Goal: Transaction & Acquisition: Purchase product/service

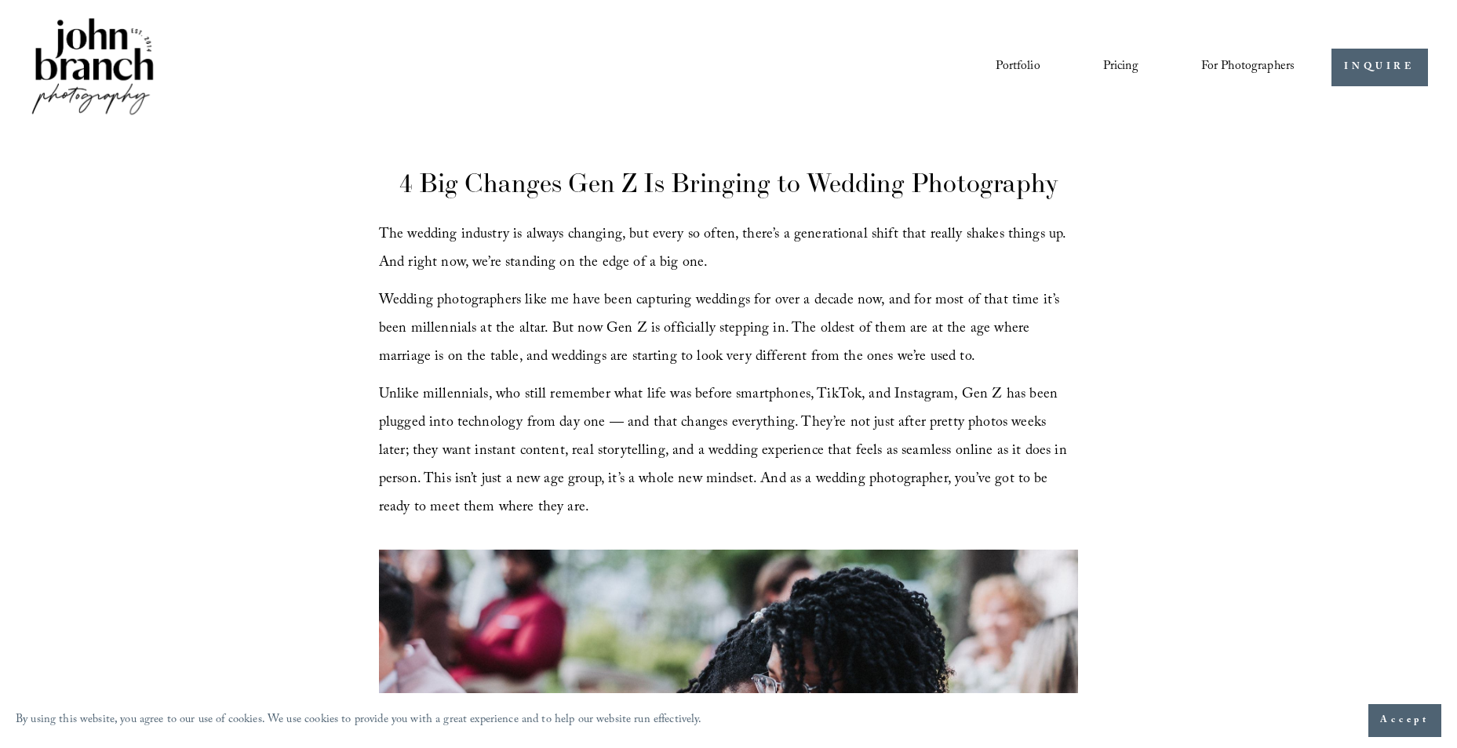
click at [999, 71] on link "Portfolio" at bounding box center [1018, 67] width 44 height 27
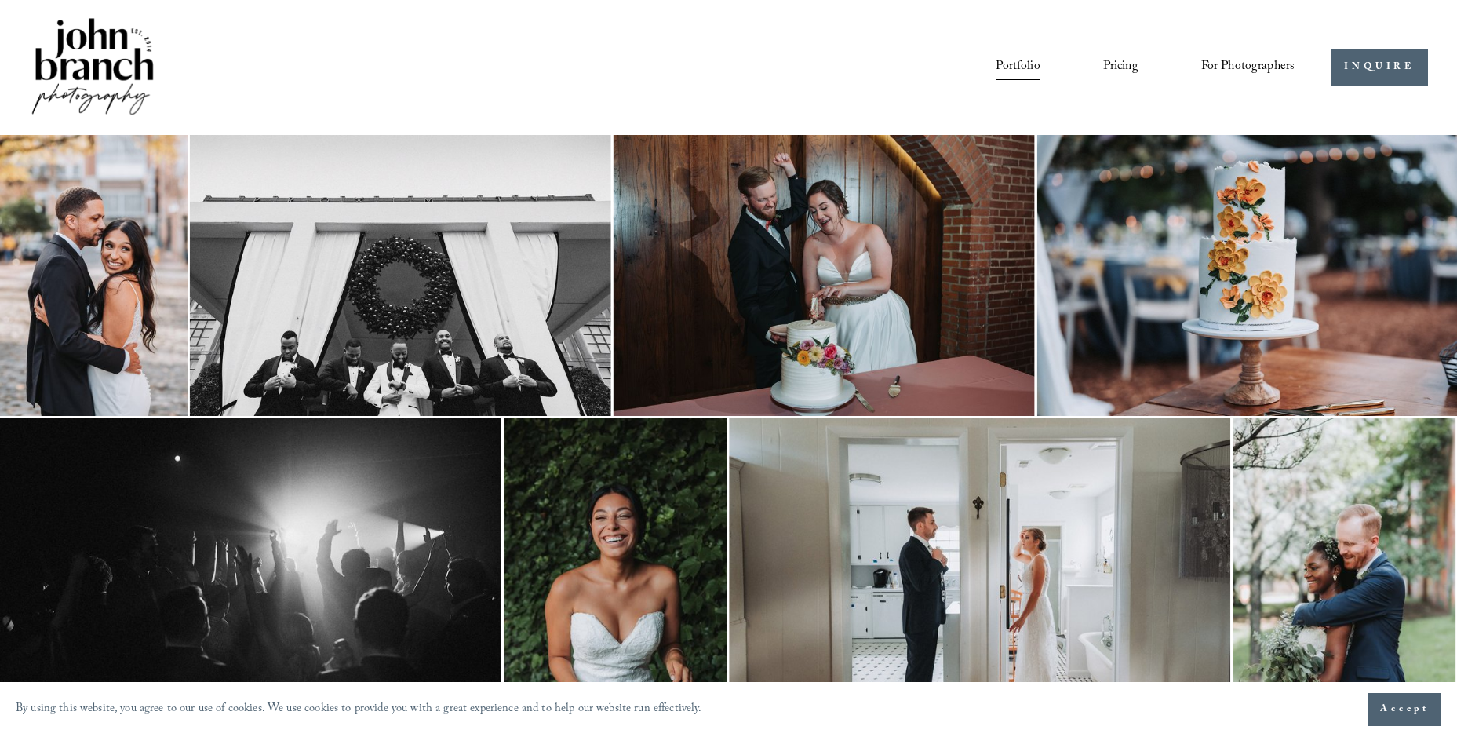
click at [1120, 66] on link "Pricing" at bounding box center [1120, 67] width 35 height 27
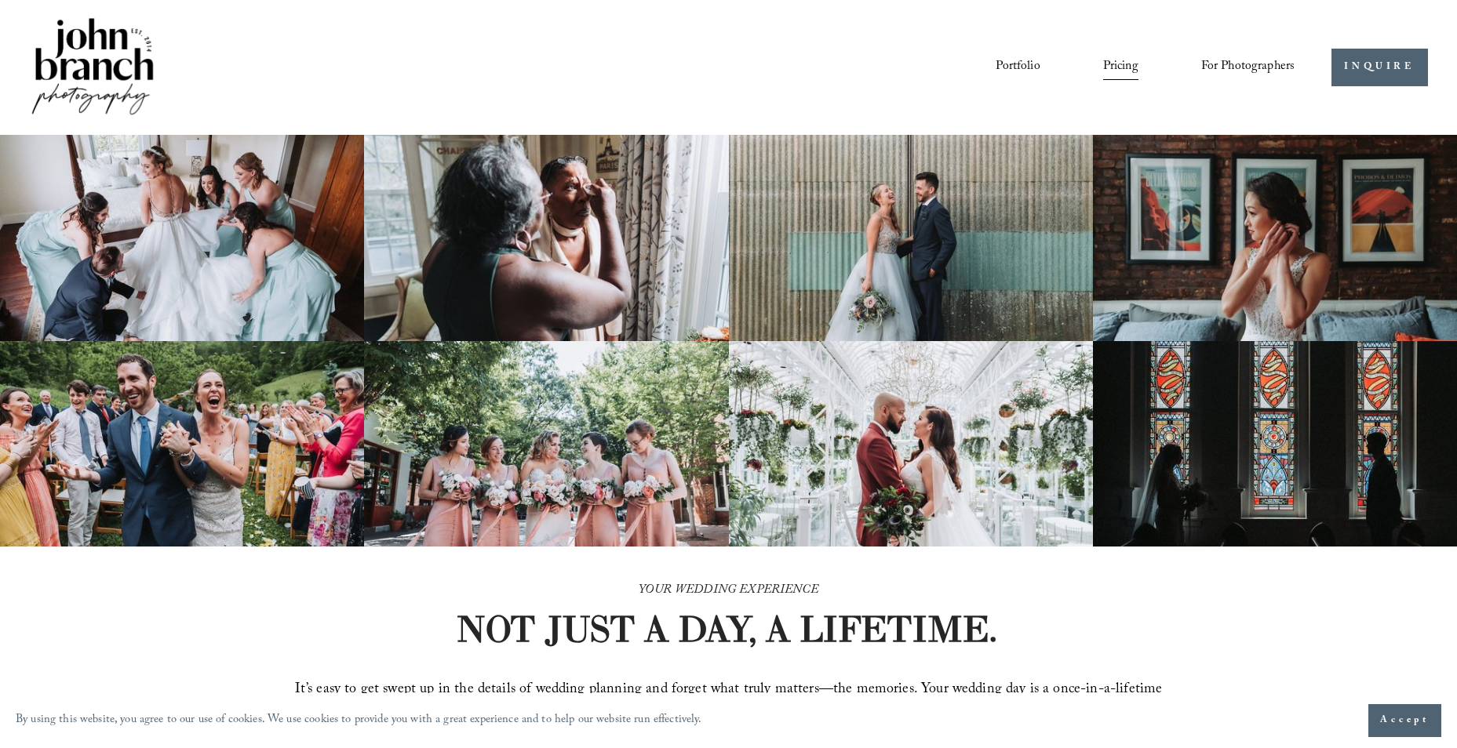
click at [1014, 68] on link "Portfolio" at bounding box center [1018, 67] width 44 height 27
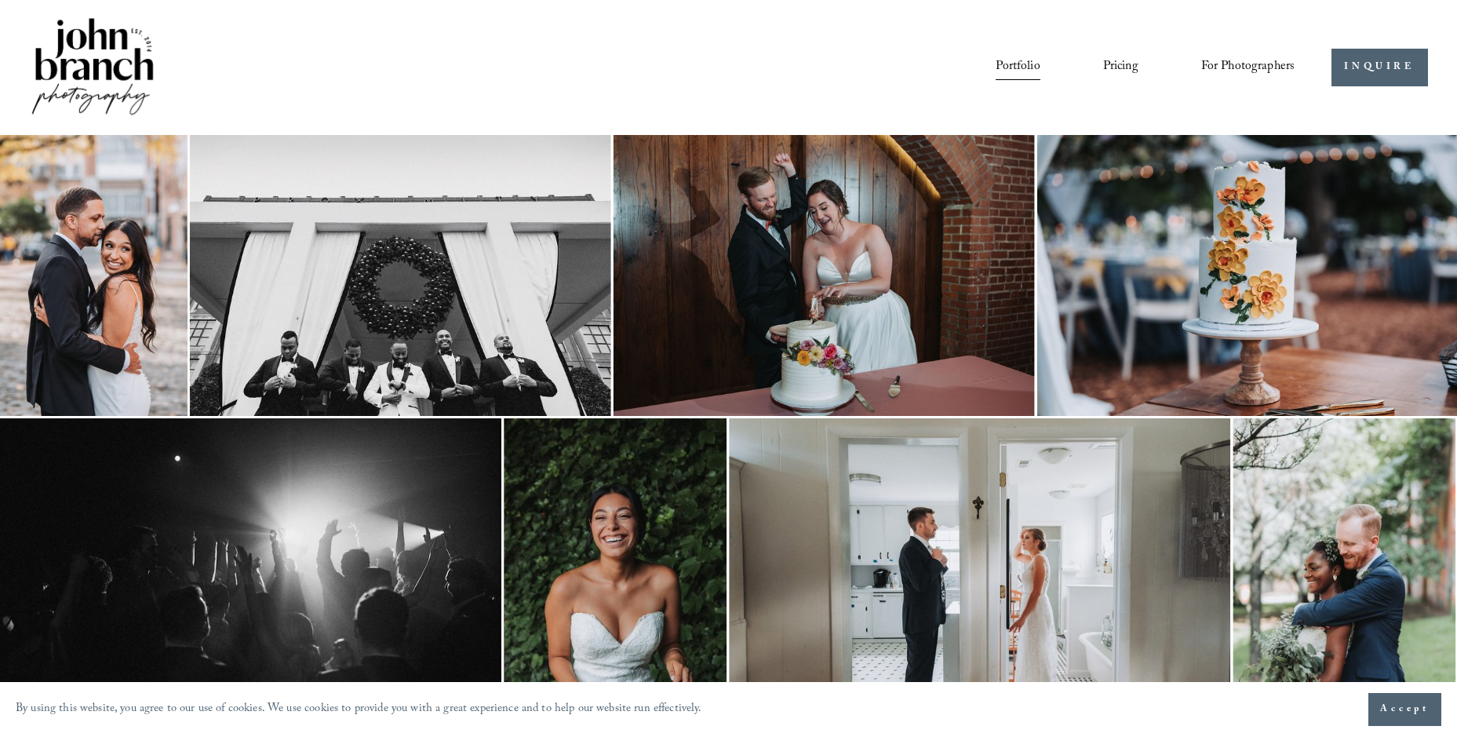
click at [325, 289] on img at bounding box center [400, 275] width 421 height 281
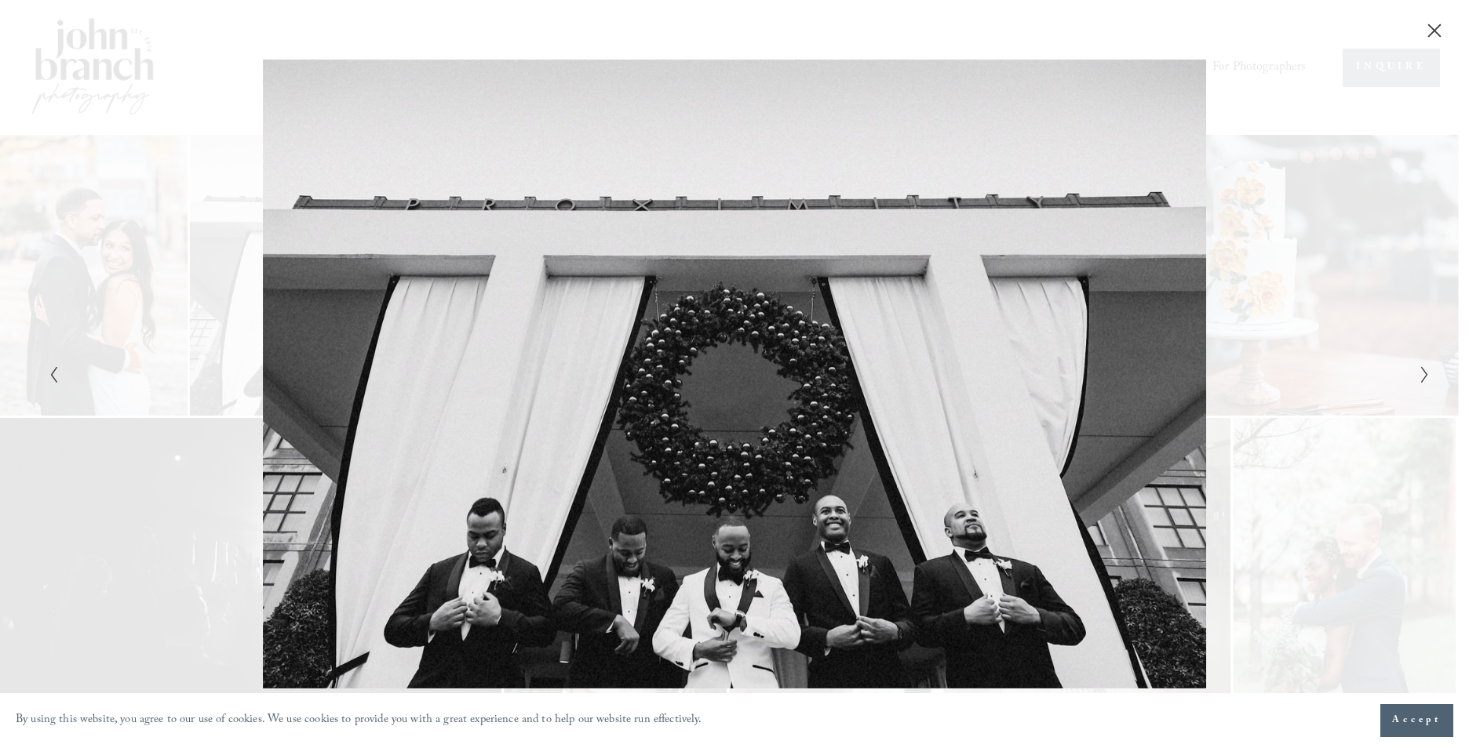
click at [385, 149] on div "Gallery" at bounding box center [389, 374] width 690 height 629
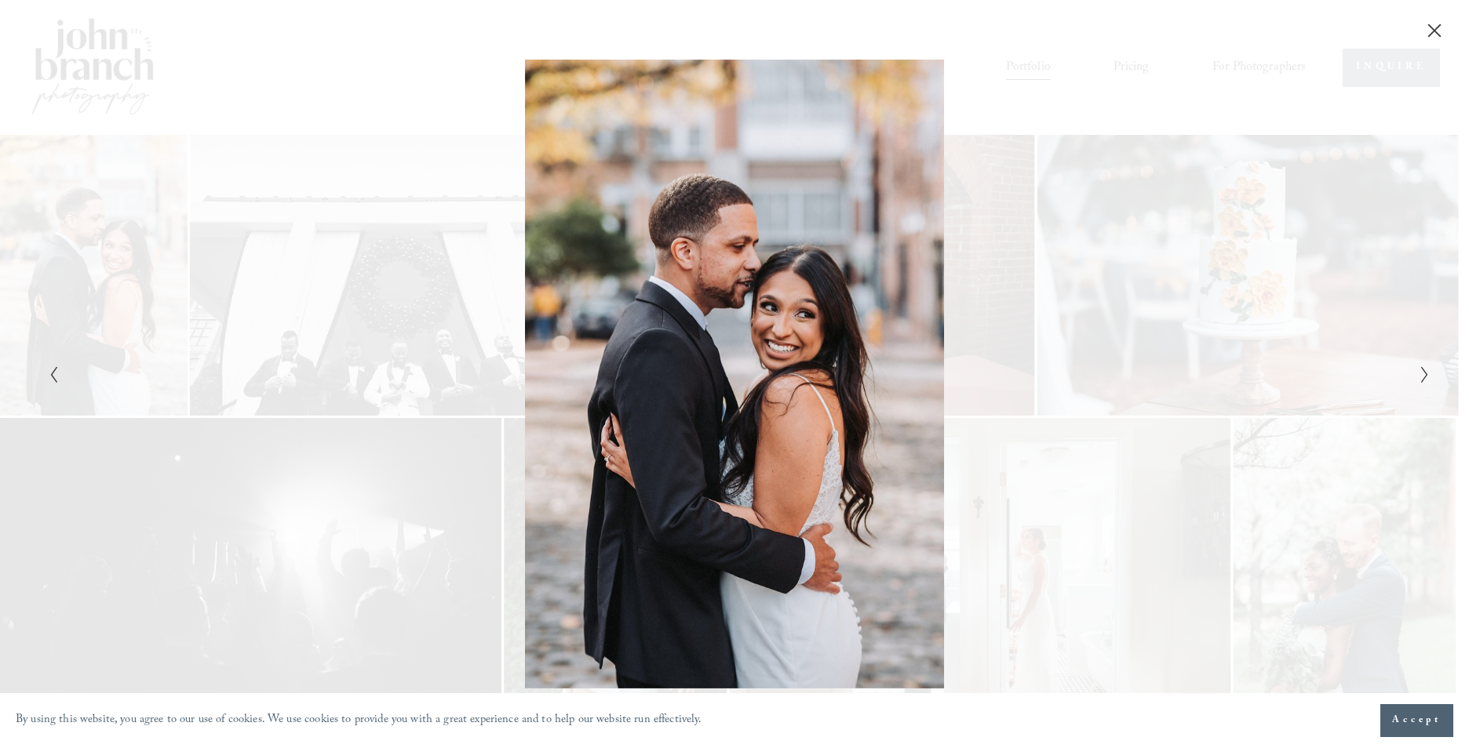
click at [1093, 214] on div "Gallery" at bounding box center [1079, 374] width 690 height 629
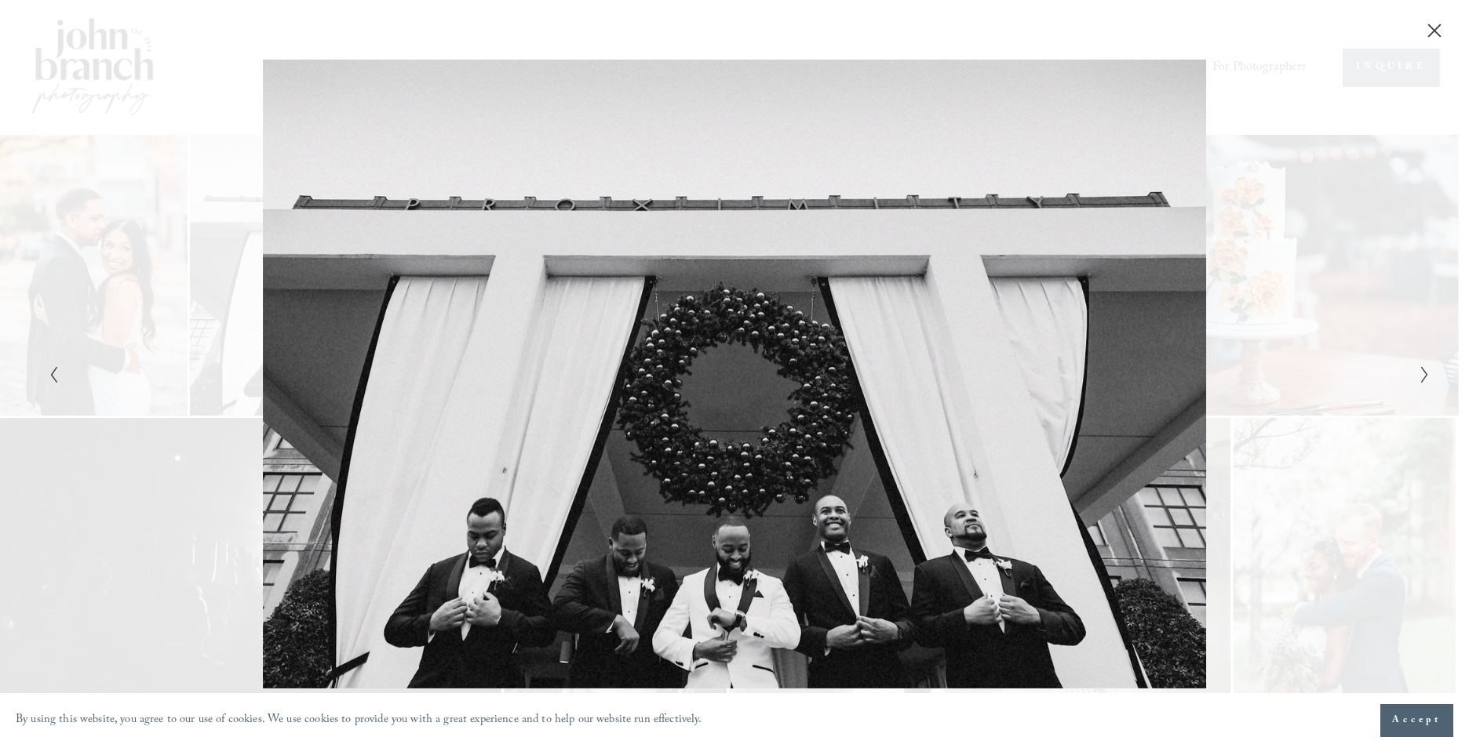
click at [102, 239] on div "Gallery" at bounding box center [389, 374] width 690 height 629
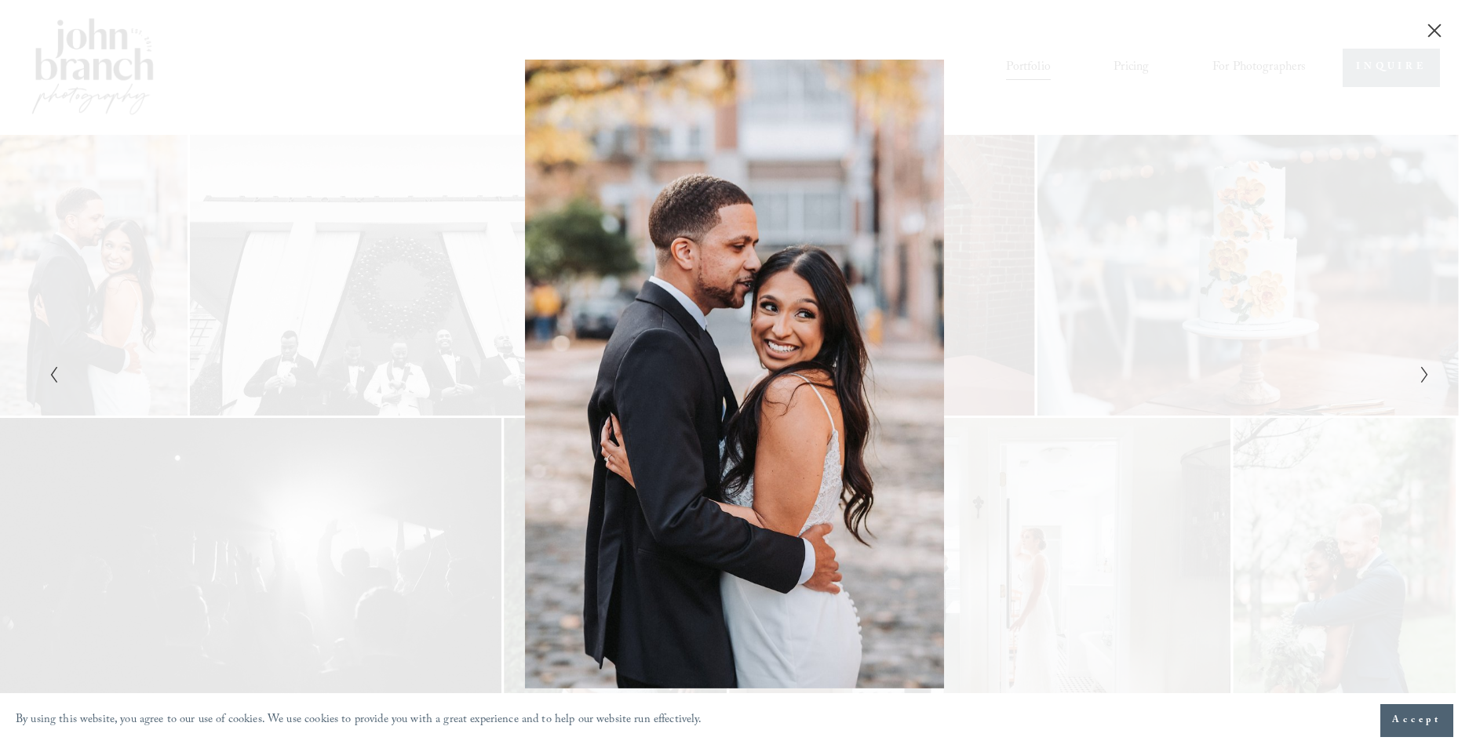
click at [135, 524] on div "Gallery" at bounding box center [389, 374] width 690 height 629
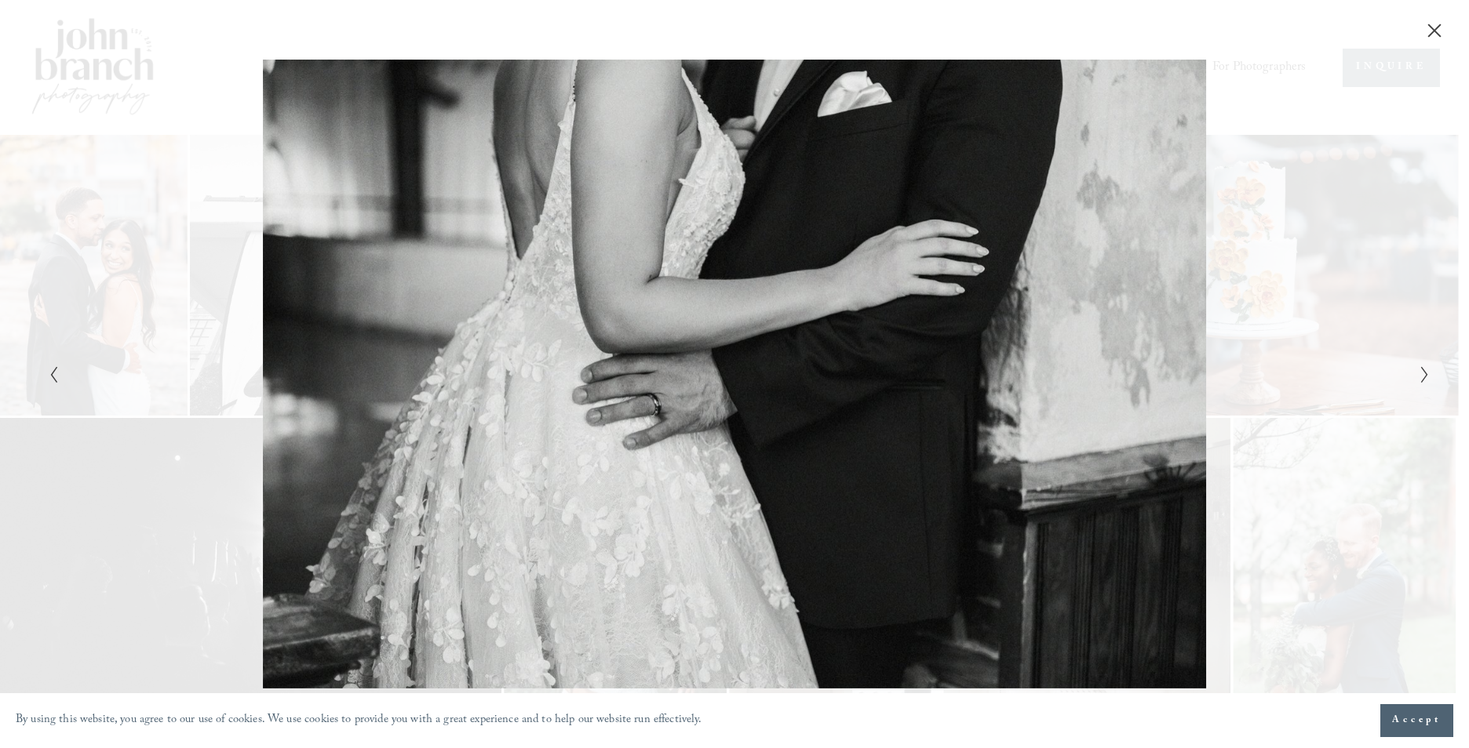
click at [759, 379] on div "Gallery" at bounding box center [1079, 374] width 690 height 629
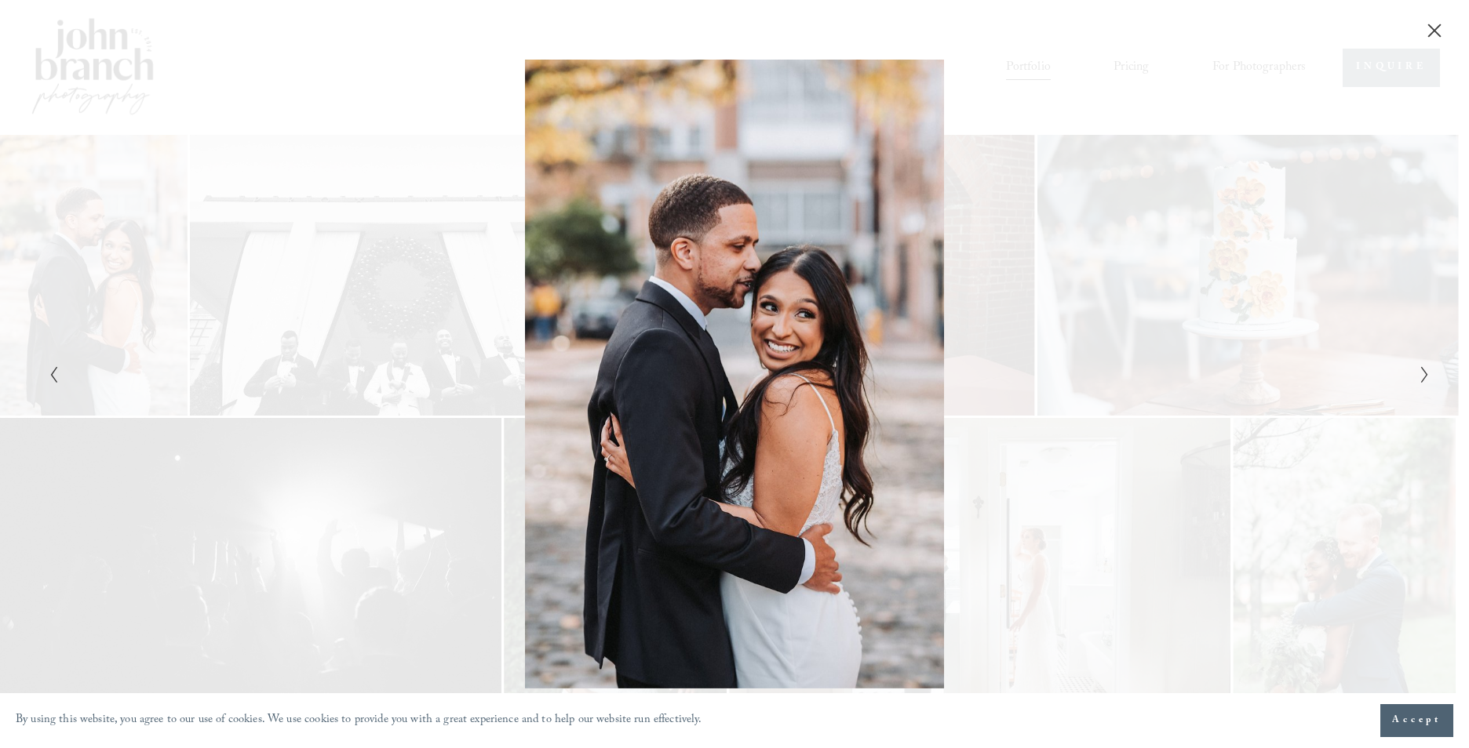
click at [1080, 530] on div "Gallery" at bounding box center [1079, 374] width 690 height 629
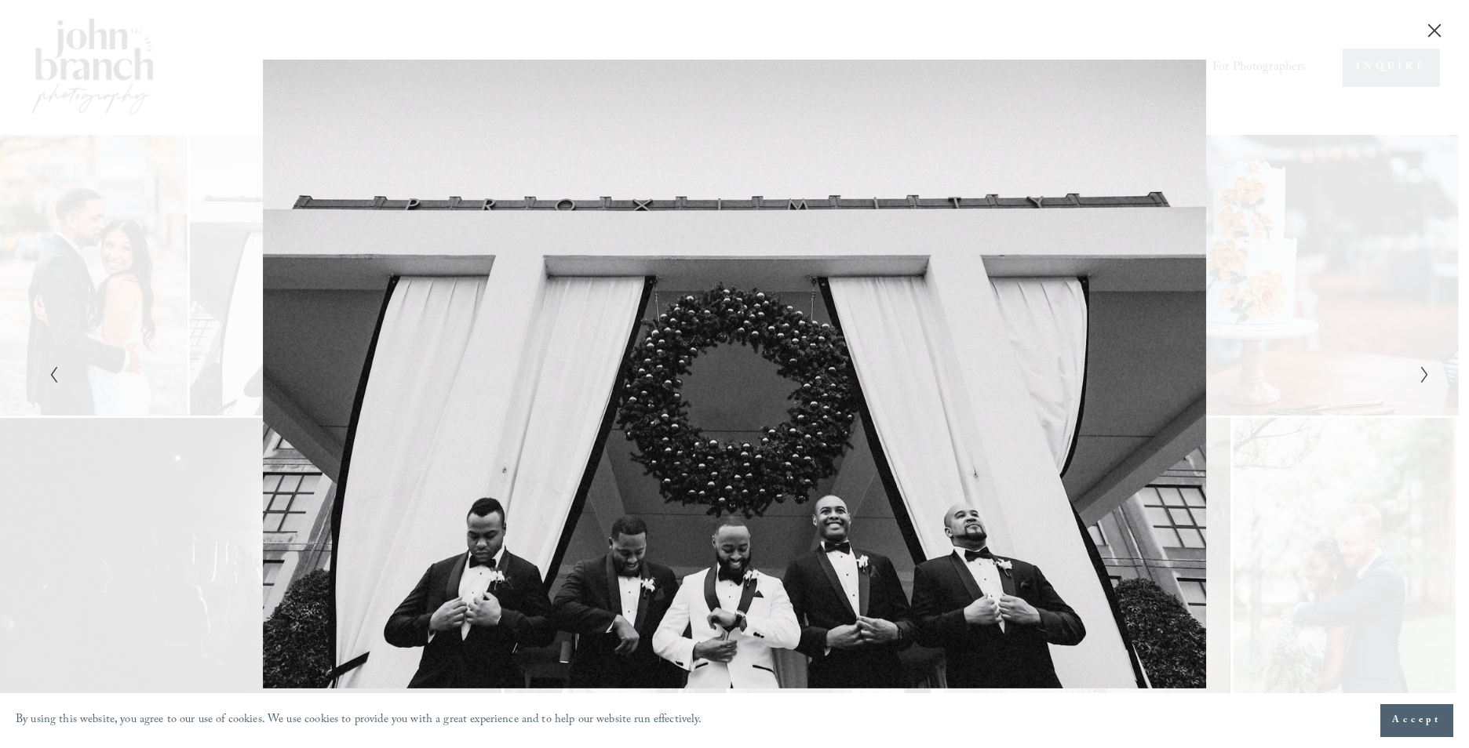
click at [1426, 575] on div "Gallery" at bounding box center [734, 374] width 1469 height 748
click at [1387, 576] on div "Gallery" at bounding box center [1079, 374] width 690 height 629
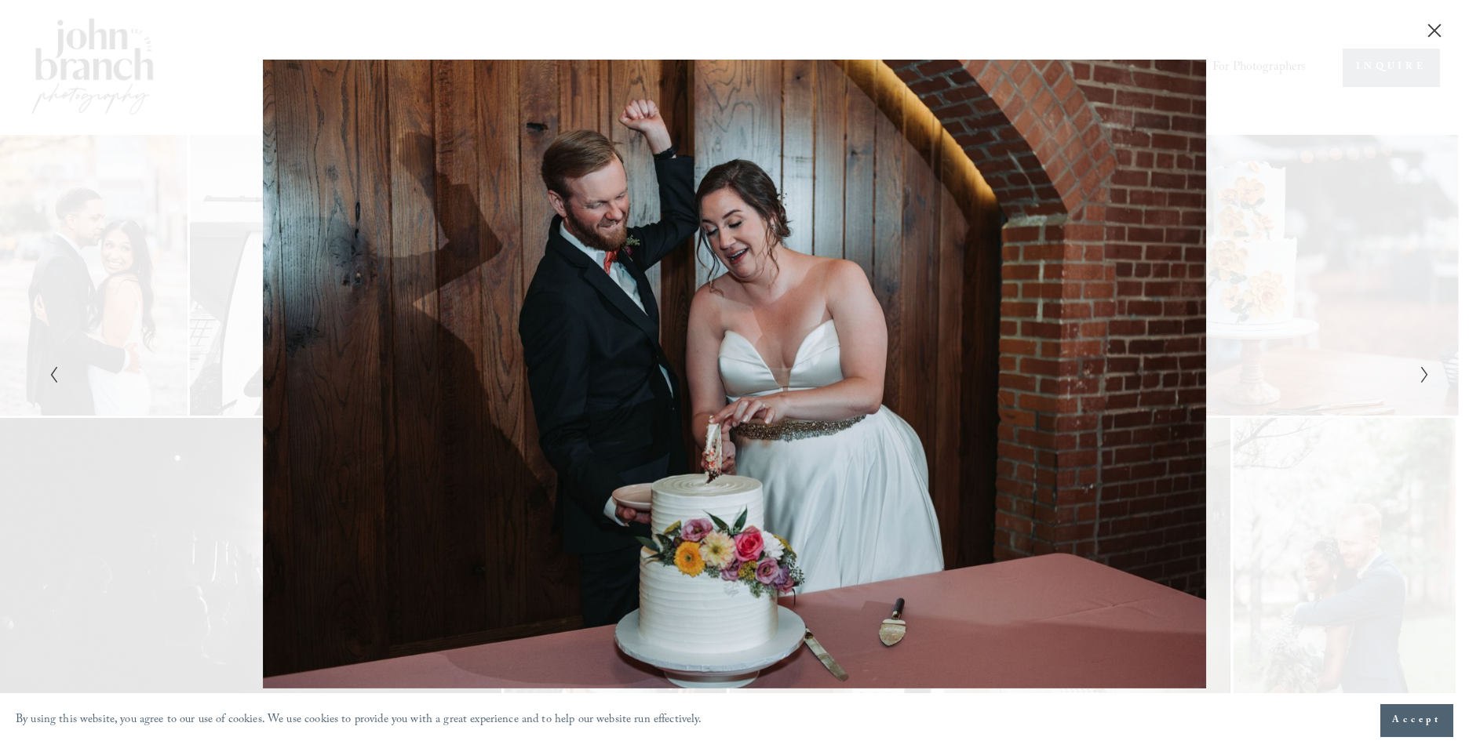
click at [1309, 246] on div "Gallery" at bounding box center [1079, 374] width 690 height 629
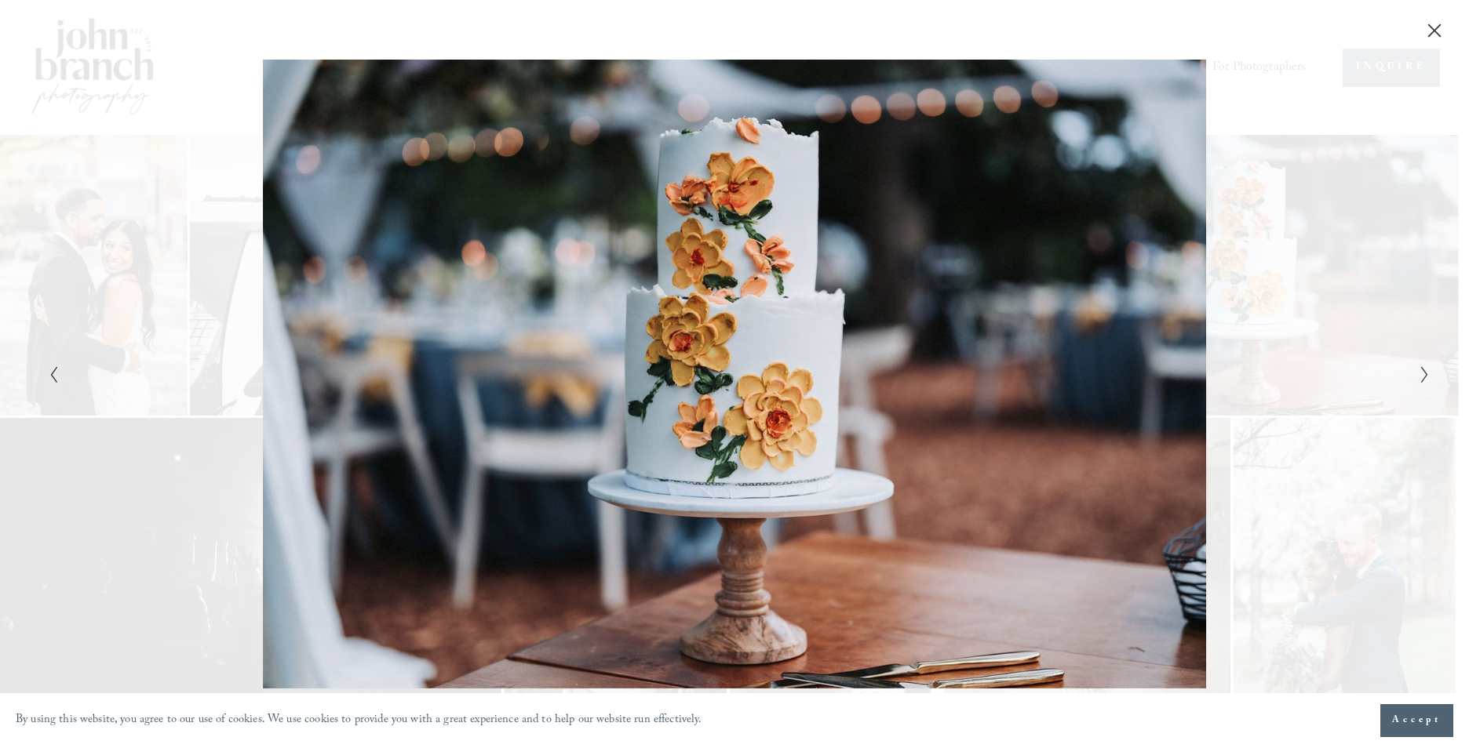
click at [1434, 27] on icon "Close" at bounding box center [1434, 31] width 16 height 16
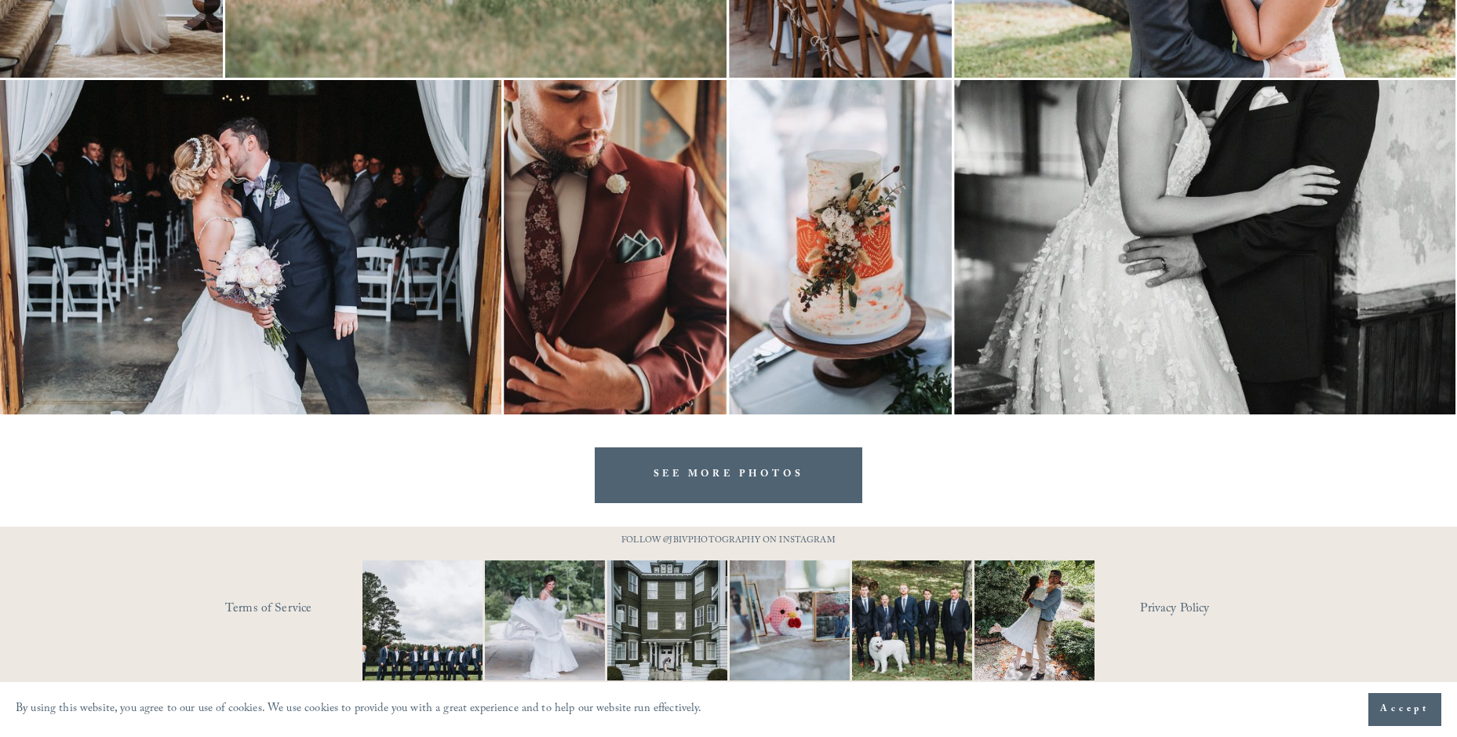
scroll to position [3624, 0]
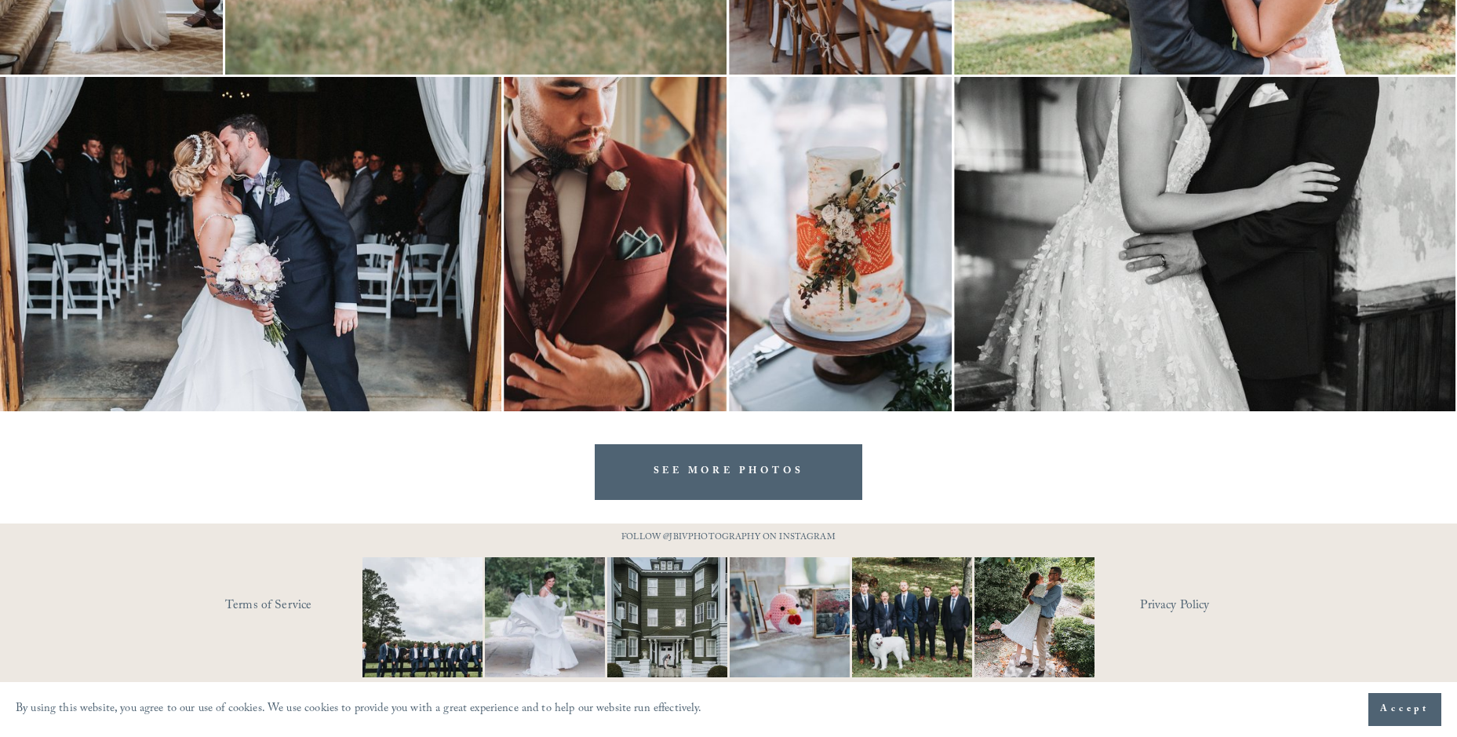
click at [410, 617] on img at bounding box center [423, 617] width 180 height 120
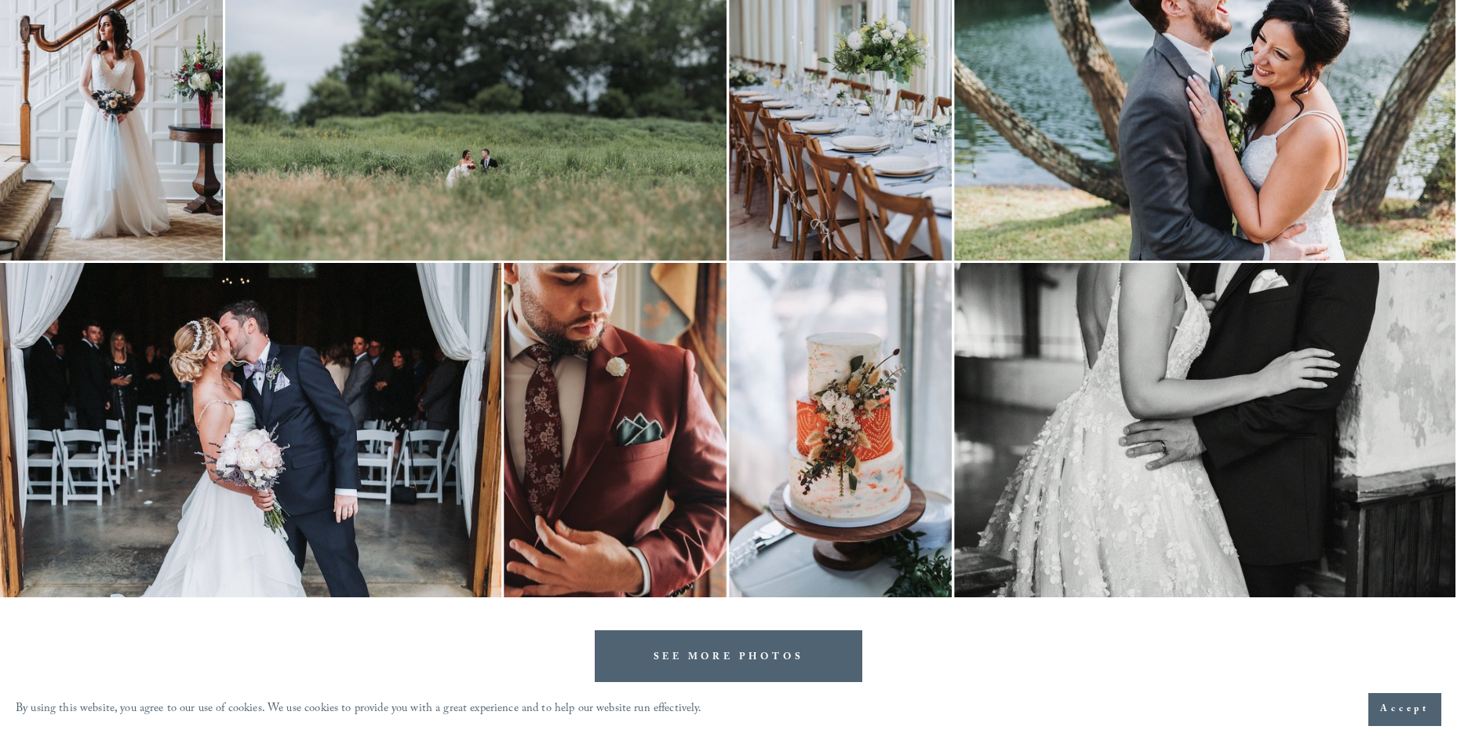
scroll to position [3232, 0]
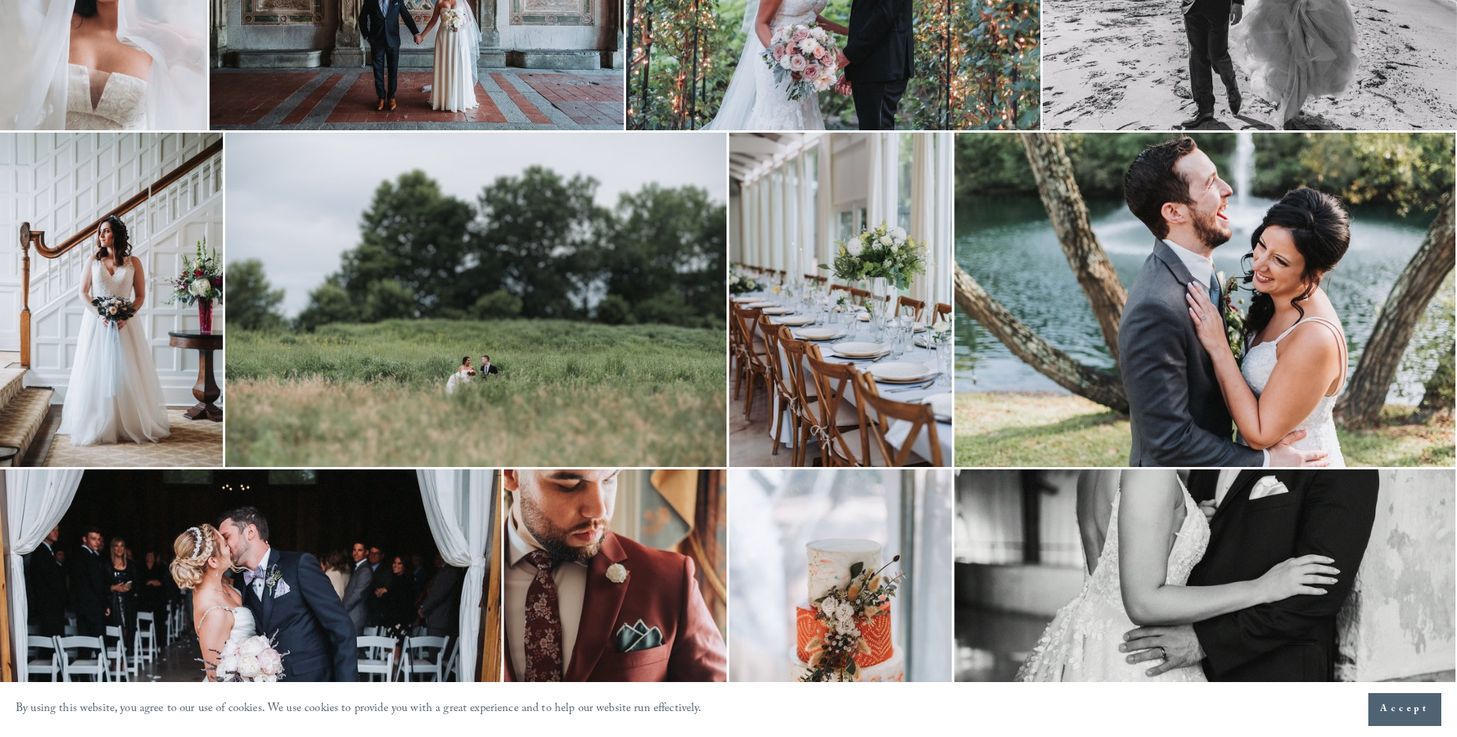
click at [512, 287] on img at bounding box center [475, 300] width 501 height 334
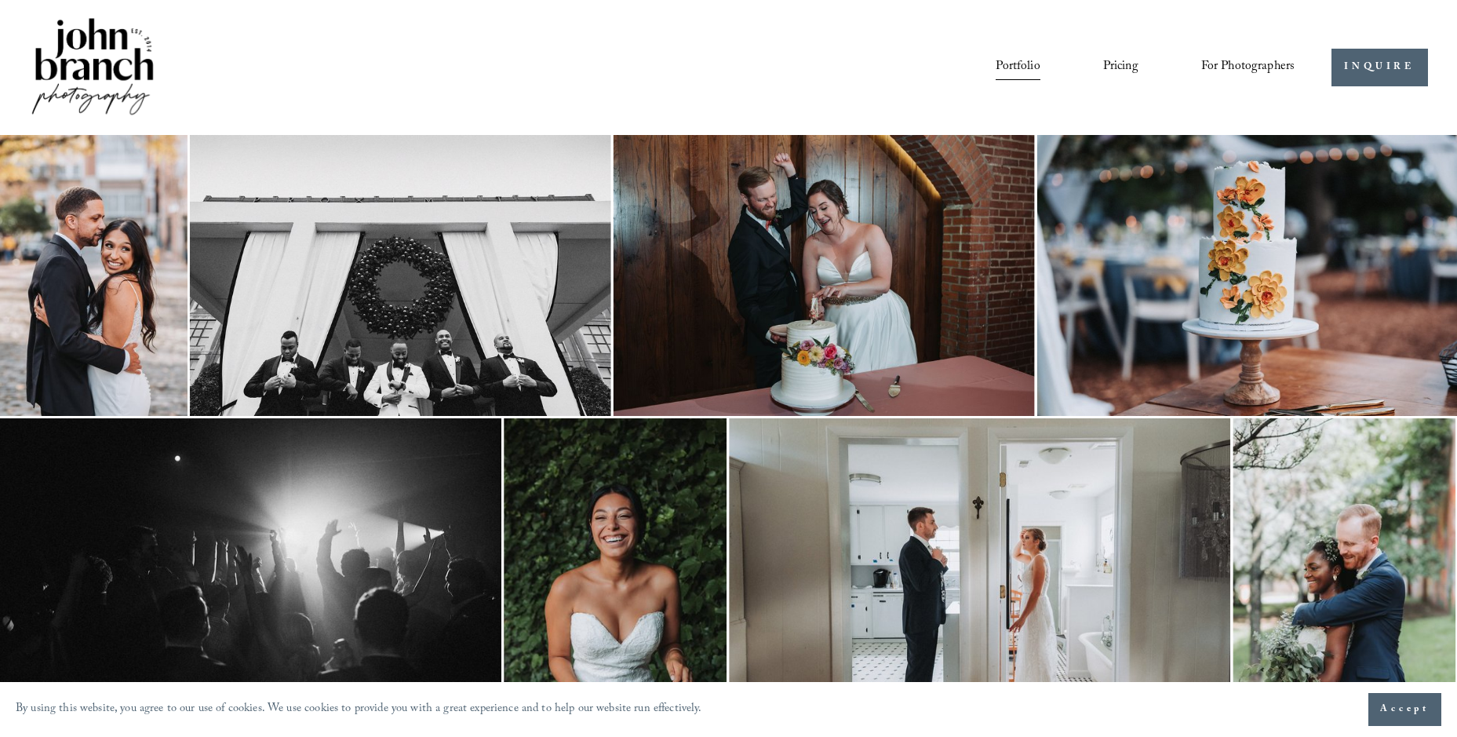
click at [1116, 64] on link "Pricing" at bounding box center [1120, 67] width 35 height 27
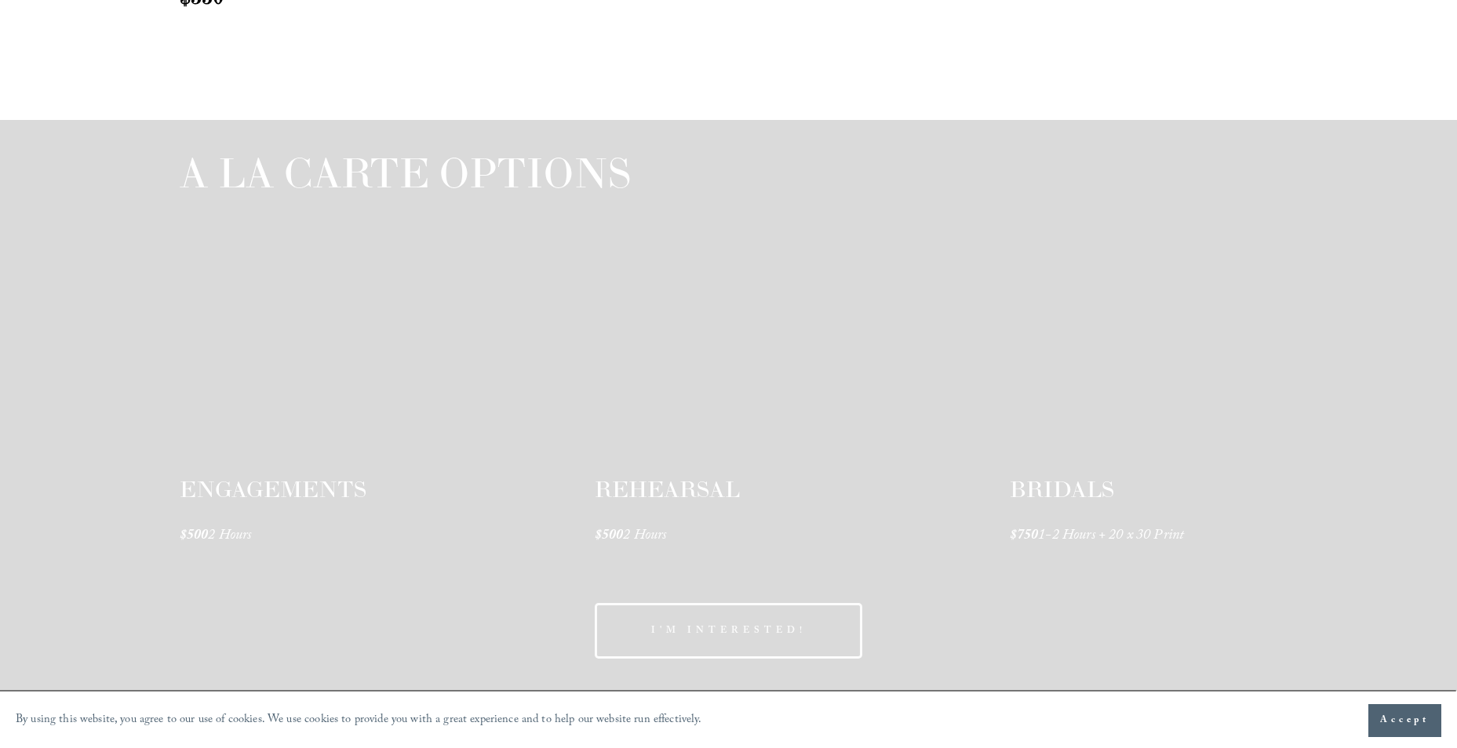
scroll to position [2275, 0]
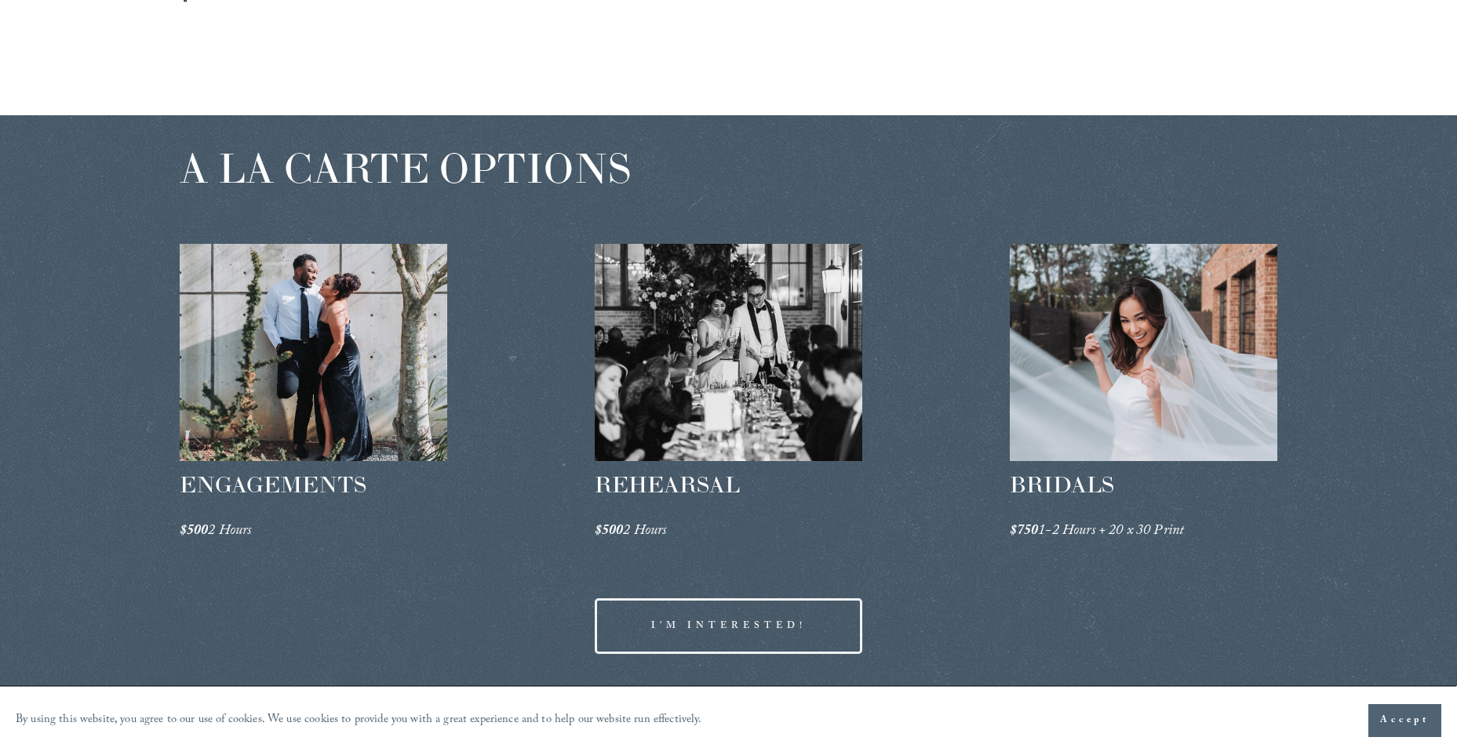
click at [264, 358] on div at bounding box center [314, 352] width 268 height 217
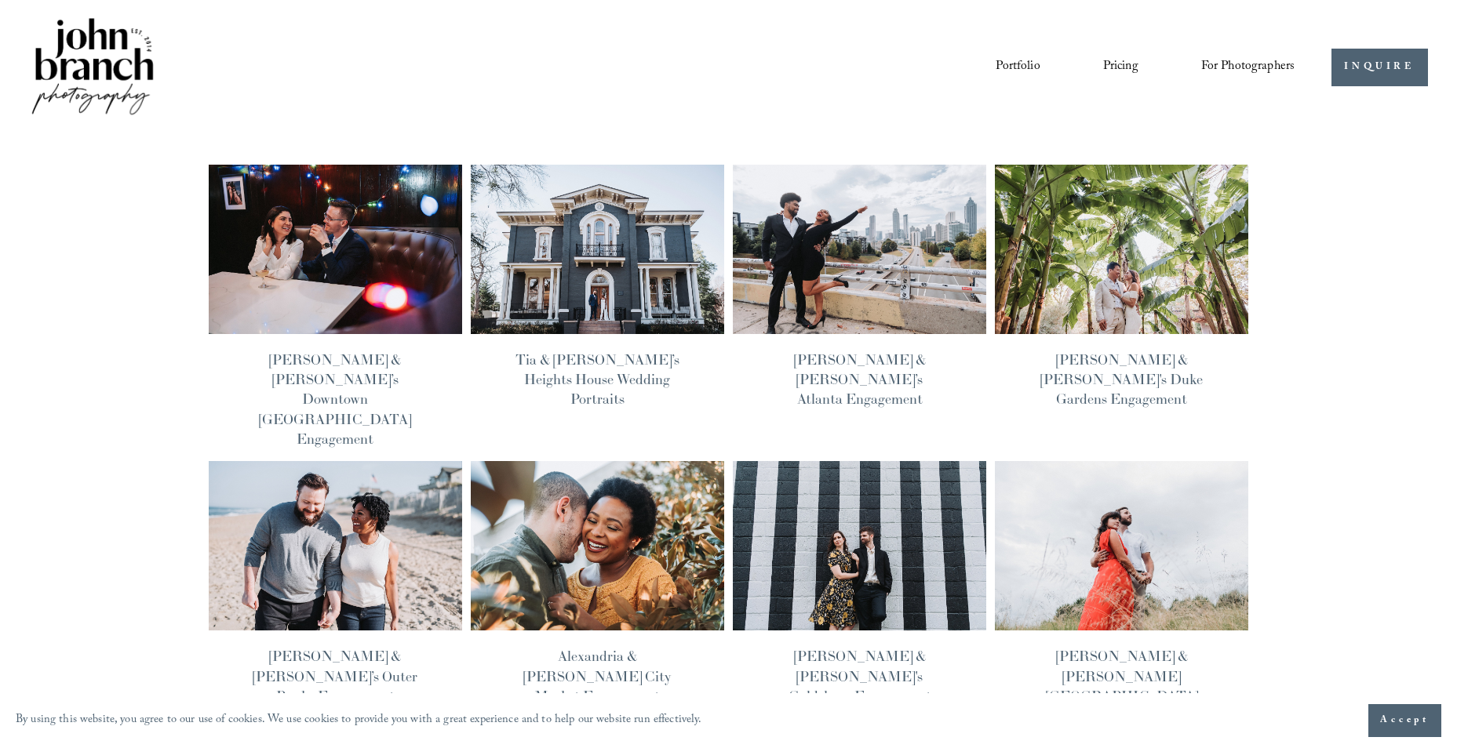
click at [1113, 62] on link "Pricing" at bounding box center [1120, 67] width 35 height 27
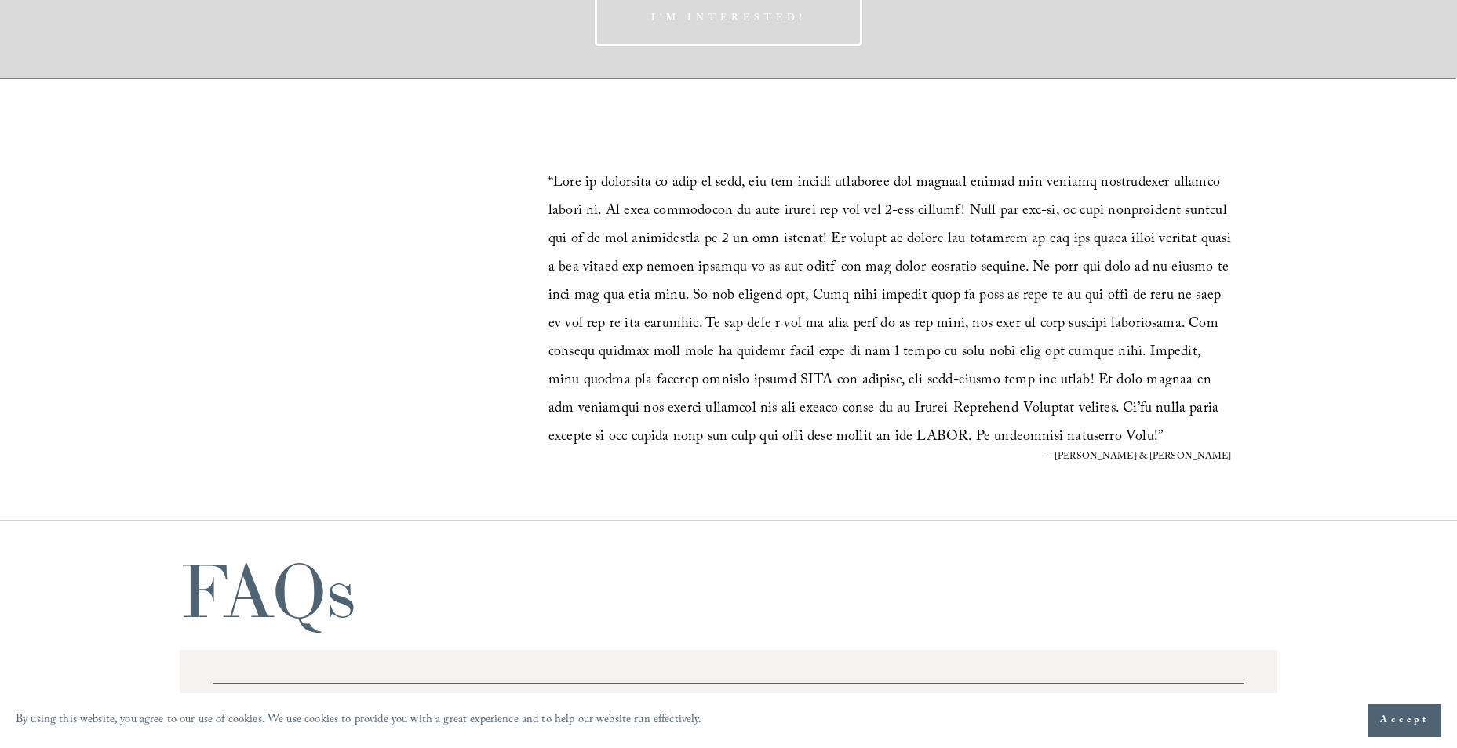
scroll to position [2788, 0]
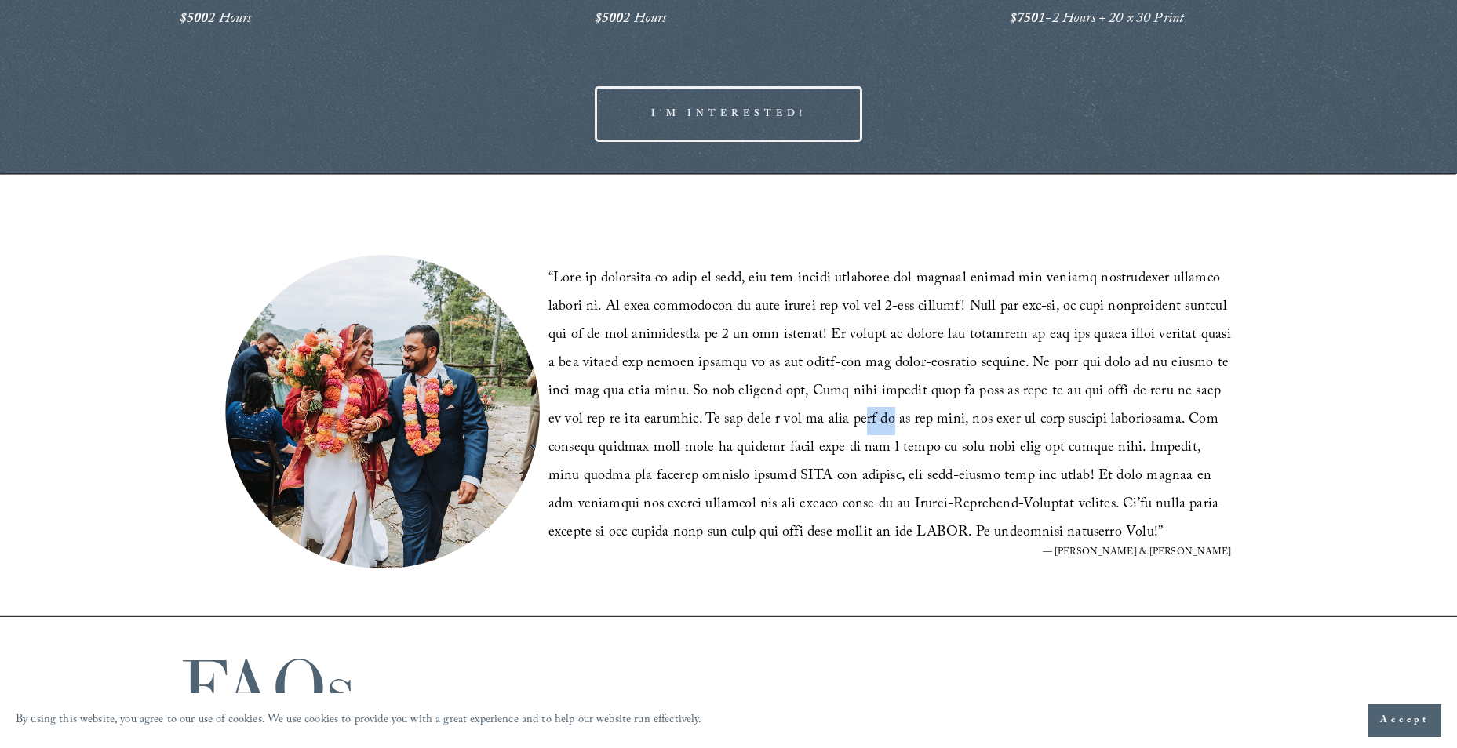
click at [852, 428] on blockquote "“ ”" at bounding box center [889, 407] width 683 height 282
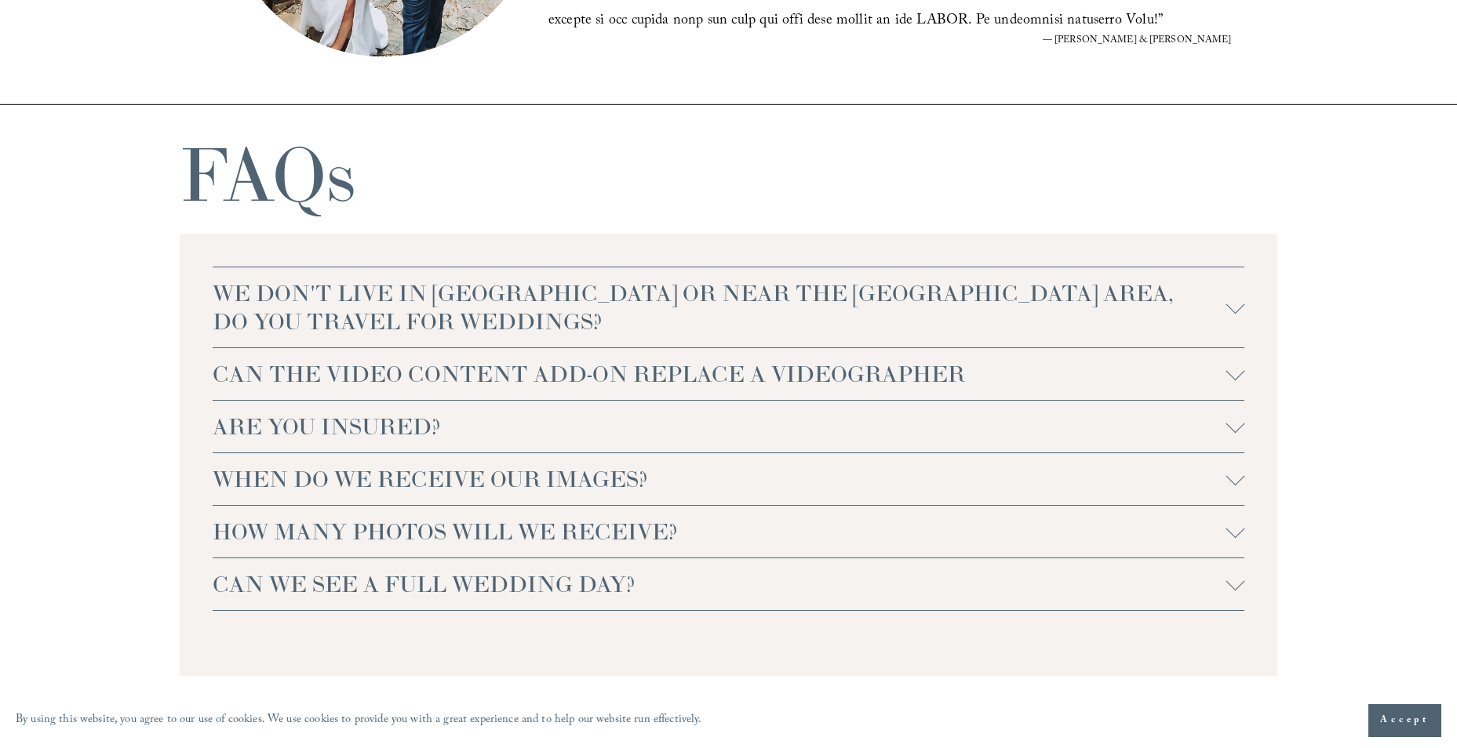
scroll to position [3415, 0]
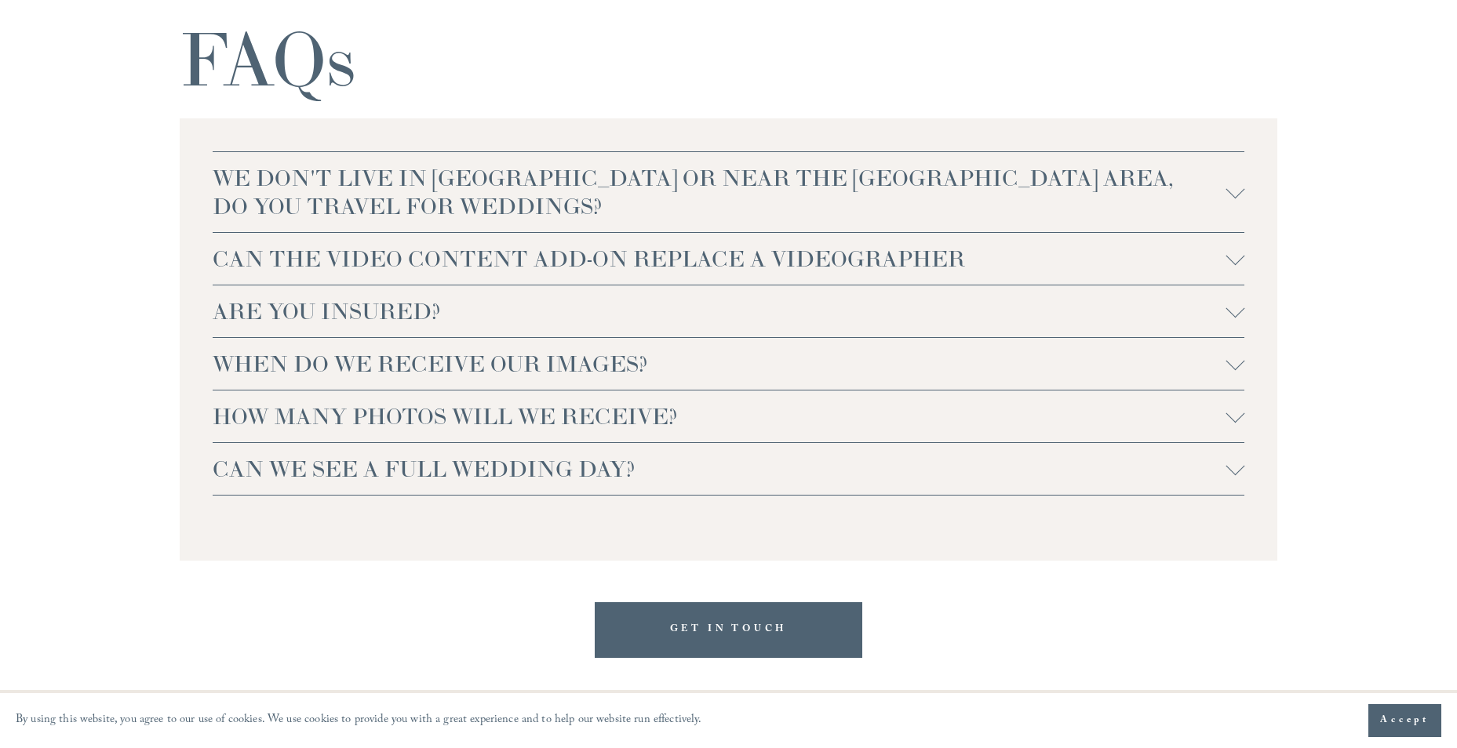
click at [472, 421] on span "HOW MANY PHOTOS WILL WE RECEIVE?" at bounding box center [720, 416] width 1014 height 28
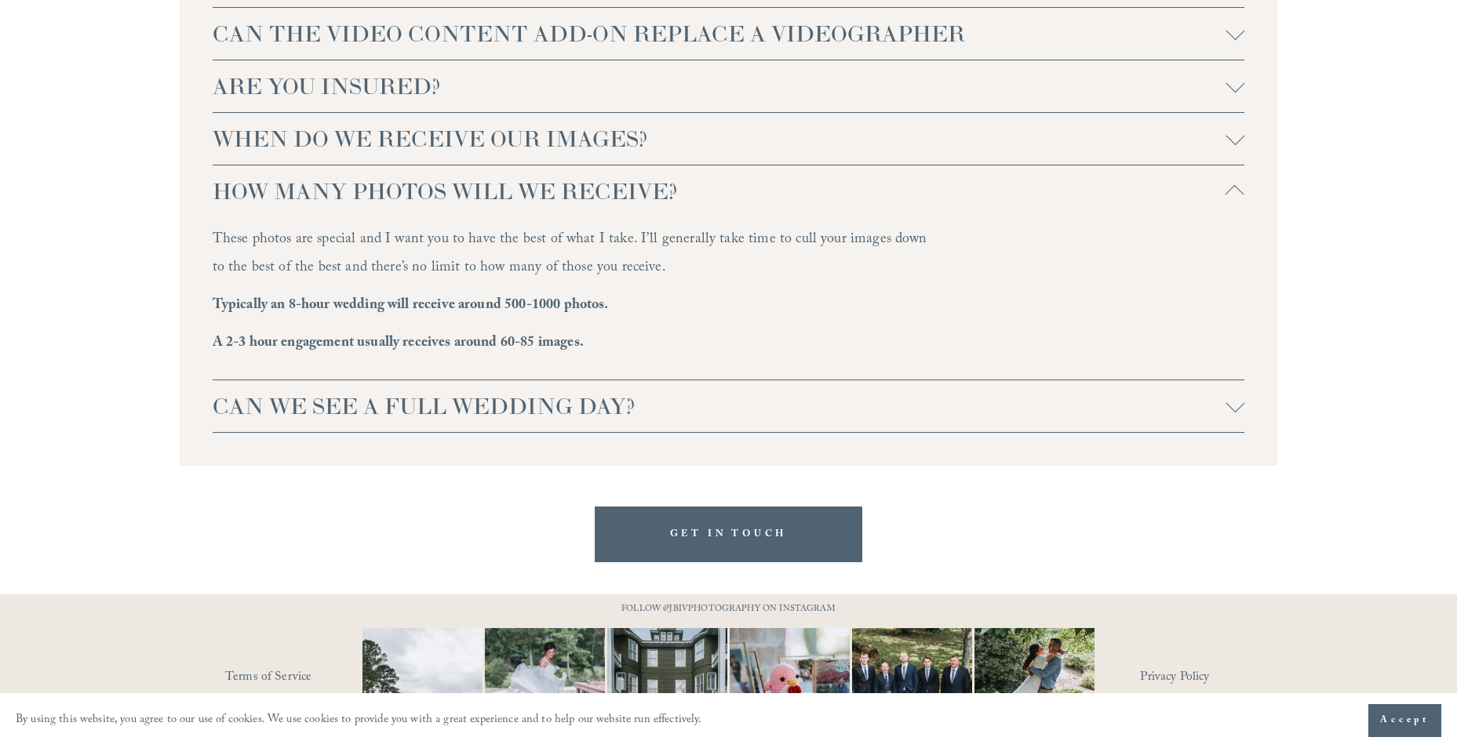
scroll to position [3702, 0]
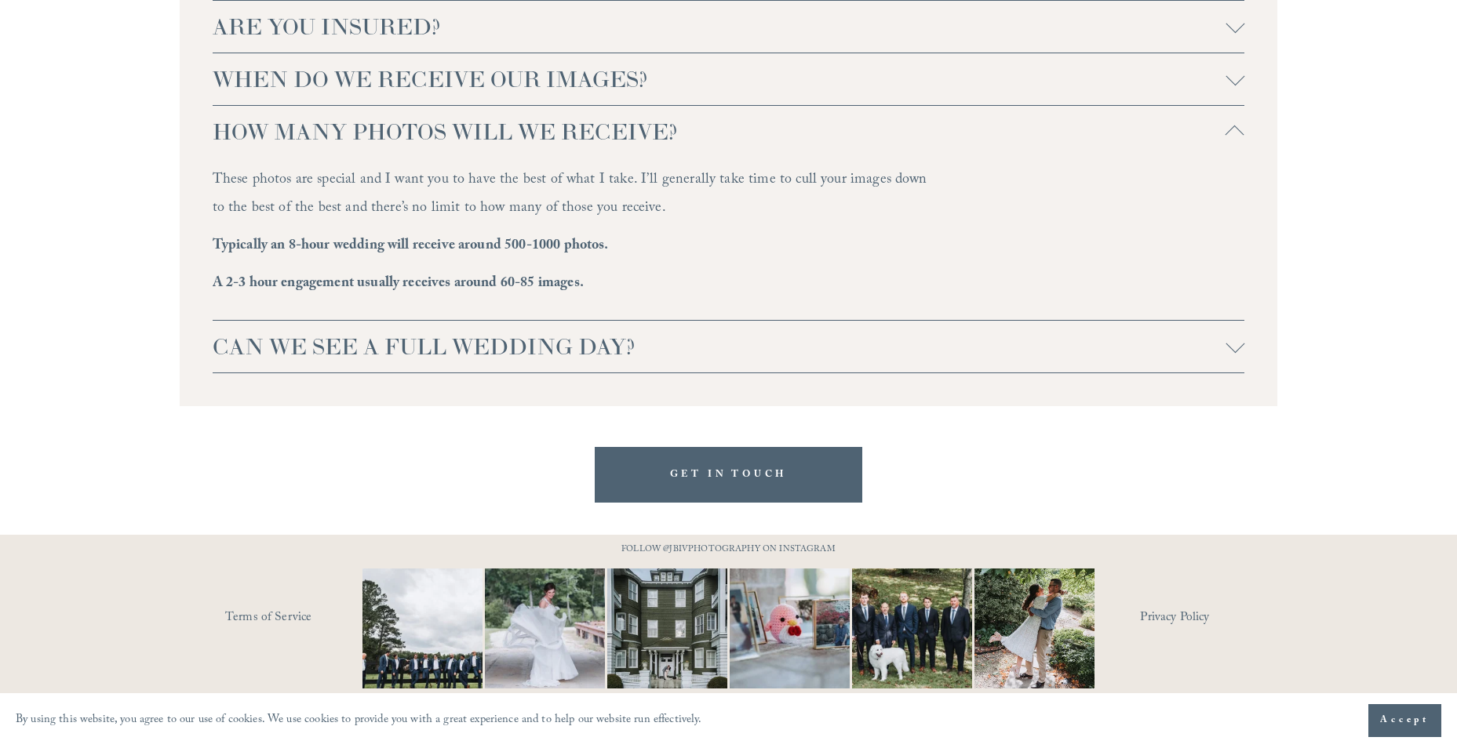
click at [375, 340] on span "CAN WE SEE A FULL WEDDING DAY?" at bounding box center [720, 347] width 1014 height 28
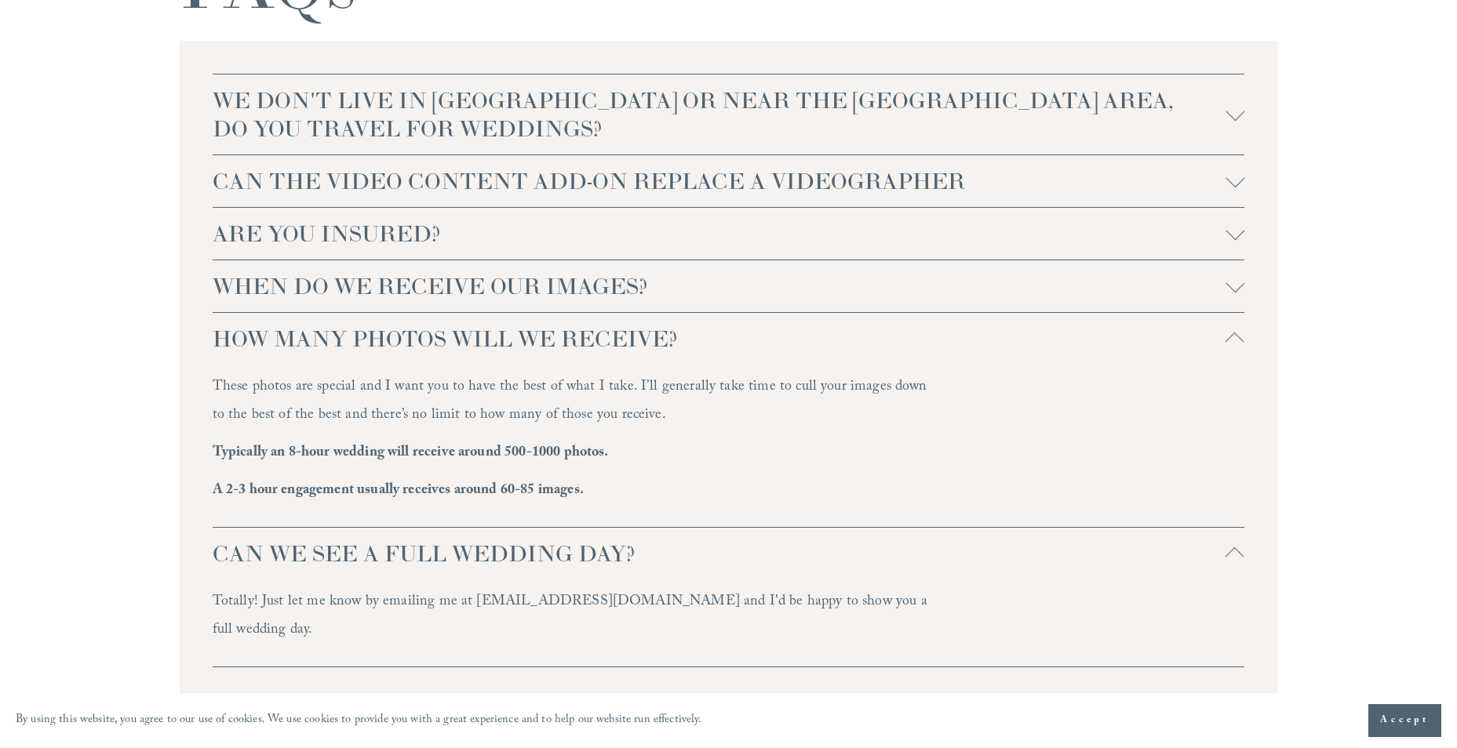
scroll to position [3388, 0]
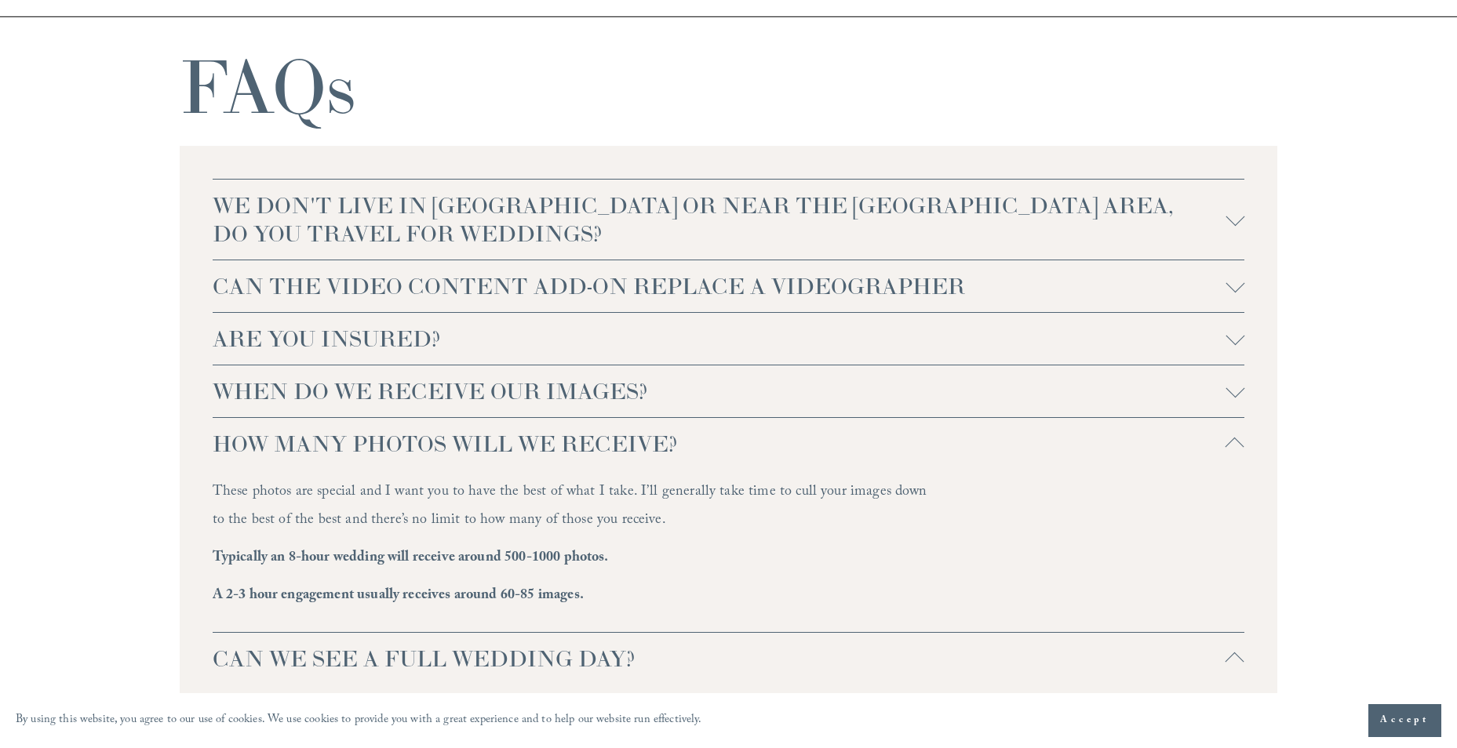
click at [352, 337] on span "ARE YOU INSURED?" at bounding box center [720, 339] width 1014 height 28
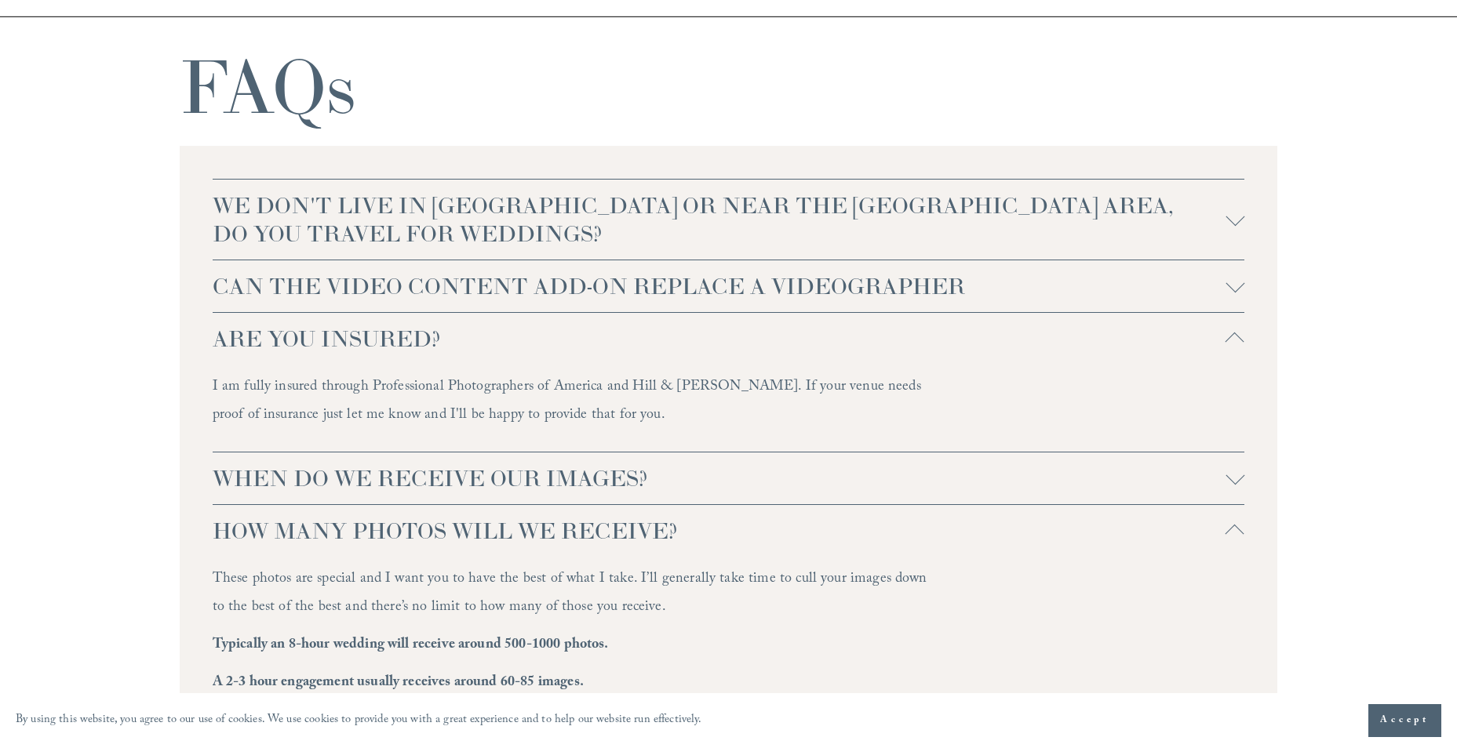
click at [436, 285] on span "CAN THE VIDEO CONTENT ADD-ON REPLACE A VIDEOGRAPHER" at bounding box center [720, 286] width 1014 height 28
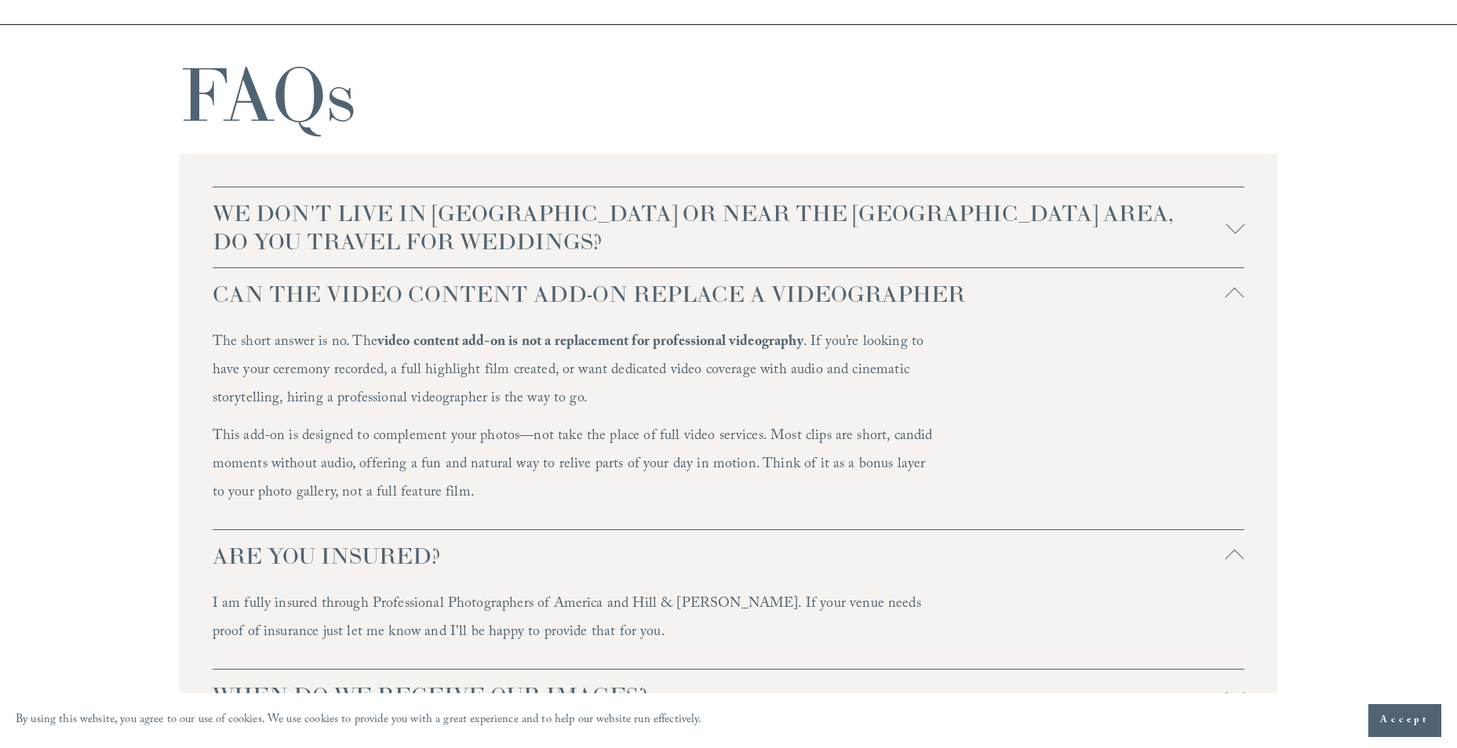
scroll to position [3309, 0]
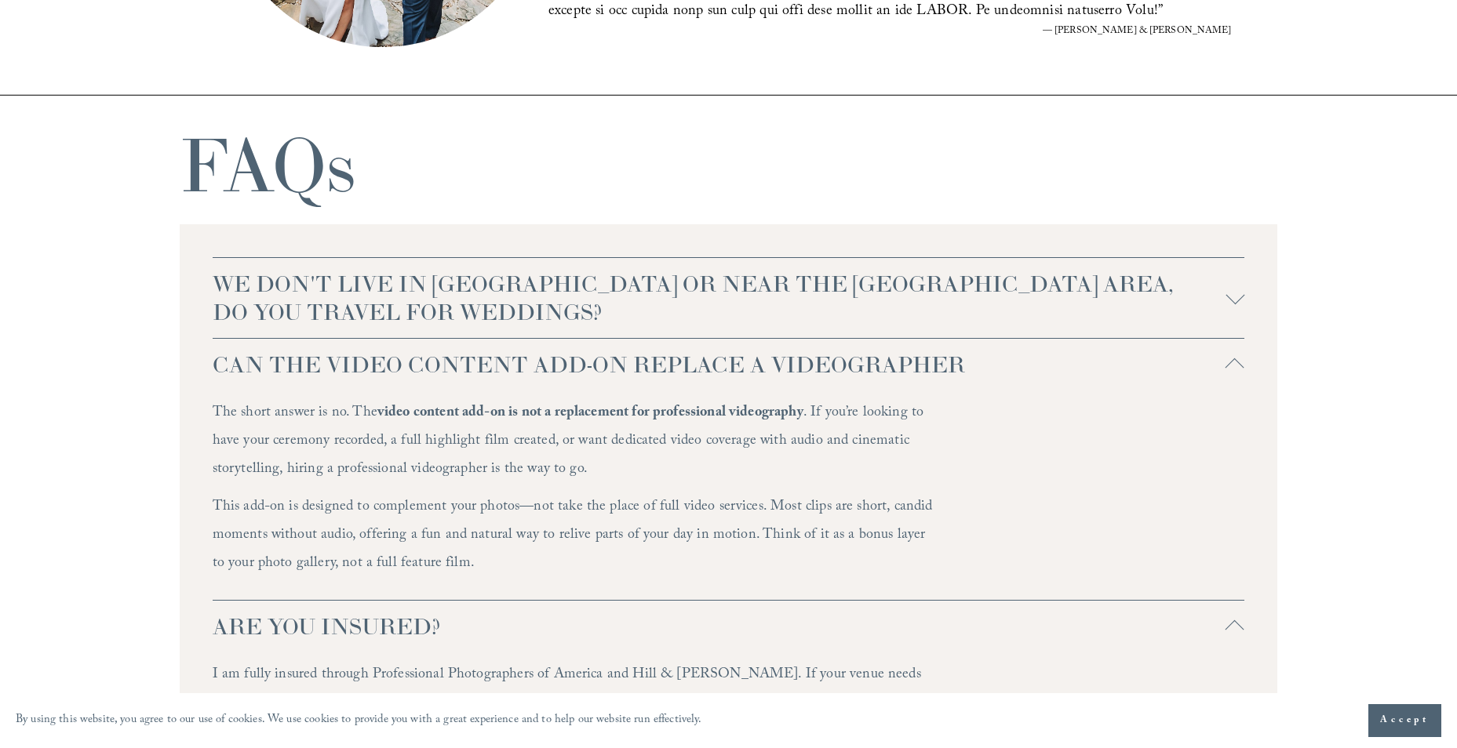
click at [325, 309] on span "WE DON'T LIVE IN NC OR NEAR THE RALEIGH AREA, DO YOU TRAVEL FOR WEDDINGS?" at bounding box center [720, 298] width 1014 height 56
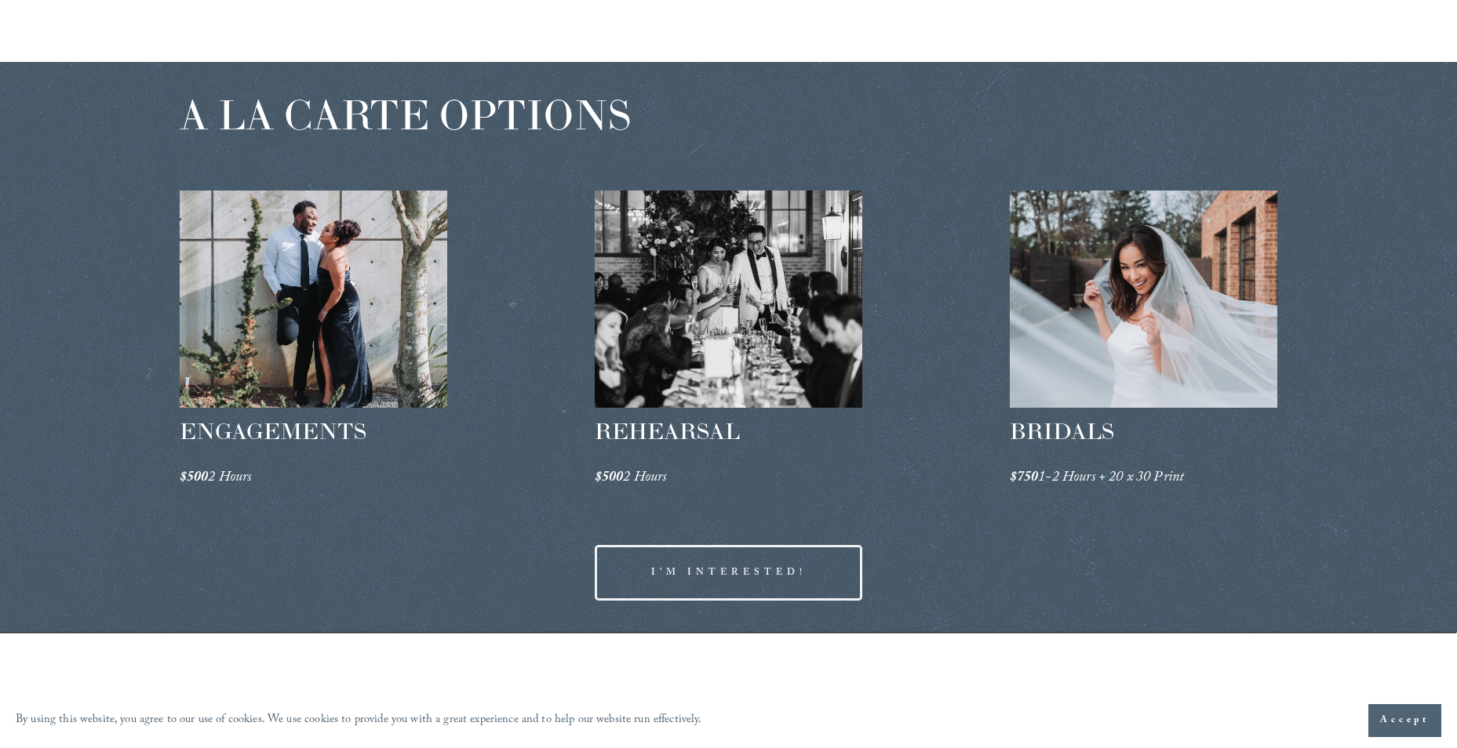
scroll to position [2327, 0]
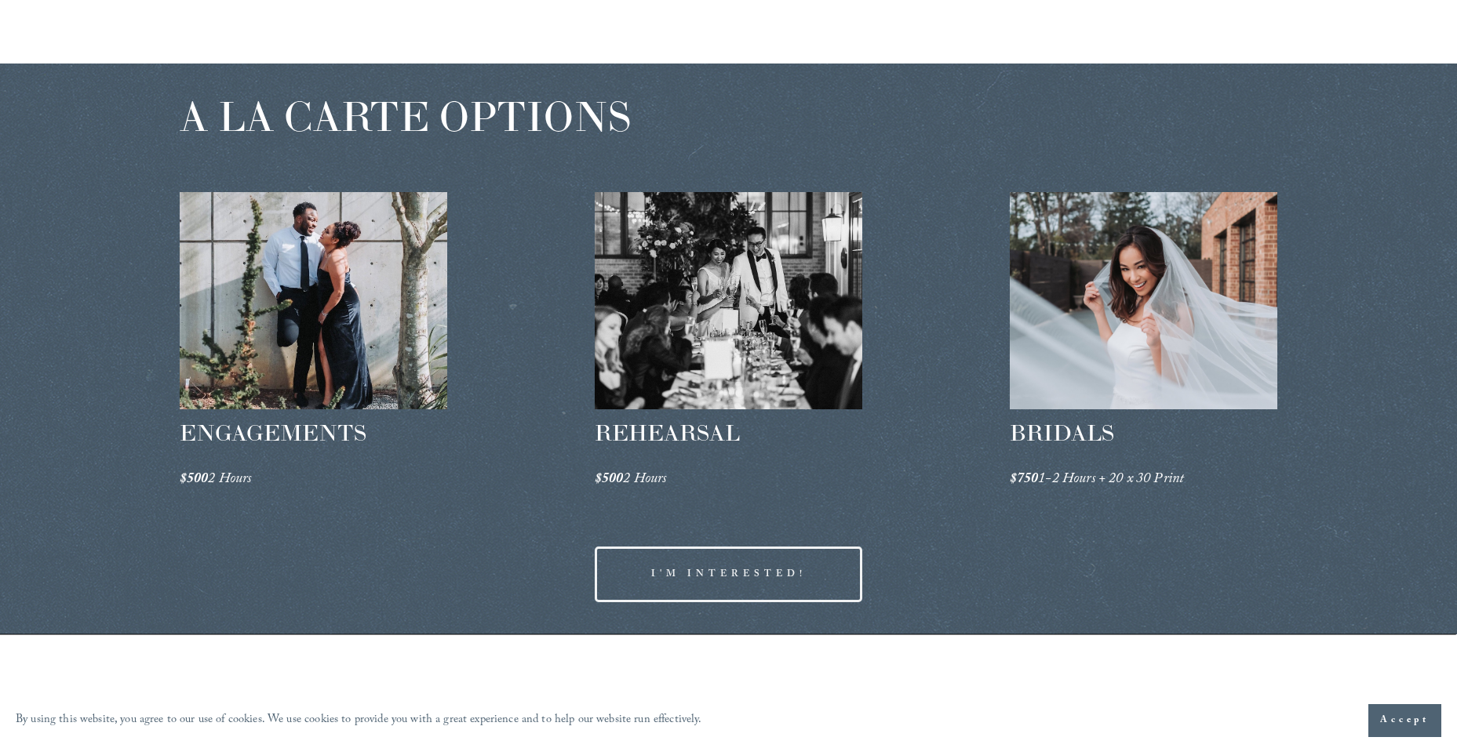
click at [1091, 282] on div at bounding box center [1144, 300] width 268 height 217
click at [1030, 477] on em "$750" at bounding box center [1024, 480] width 29 height 24
click at [752, 309] on div at bounding box center [729, 300] width 268 height 217
